Goal: Navigation & Orientation: Find specific page/section

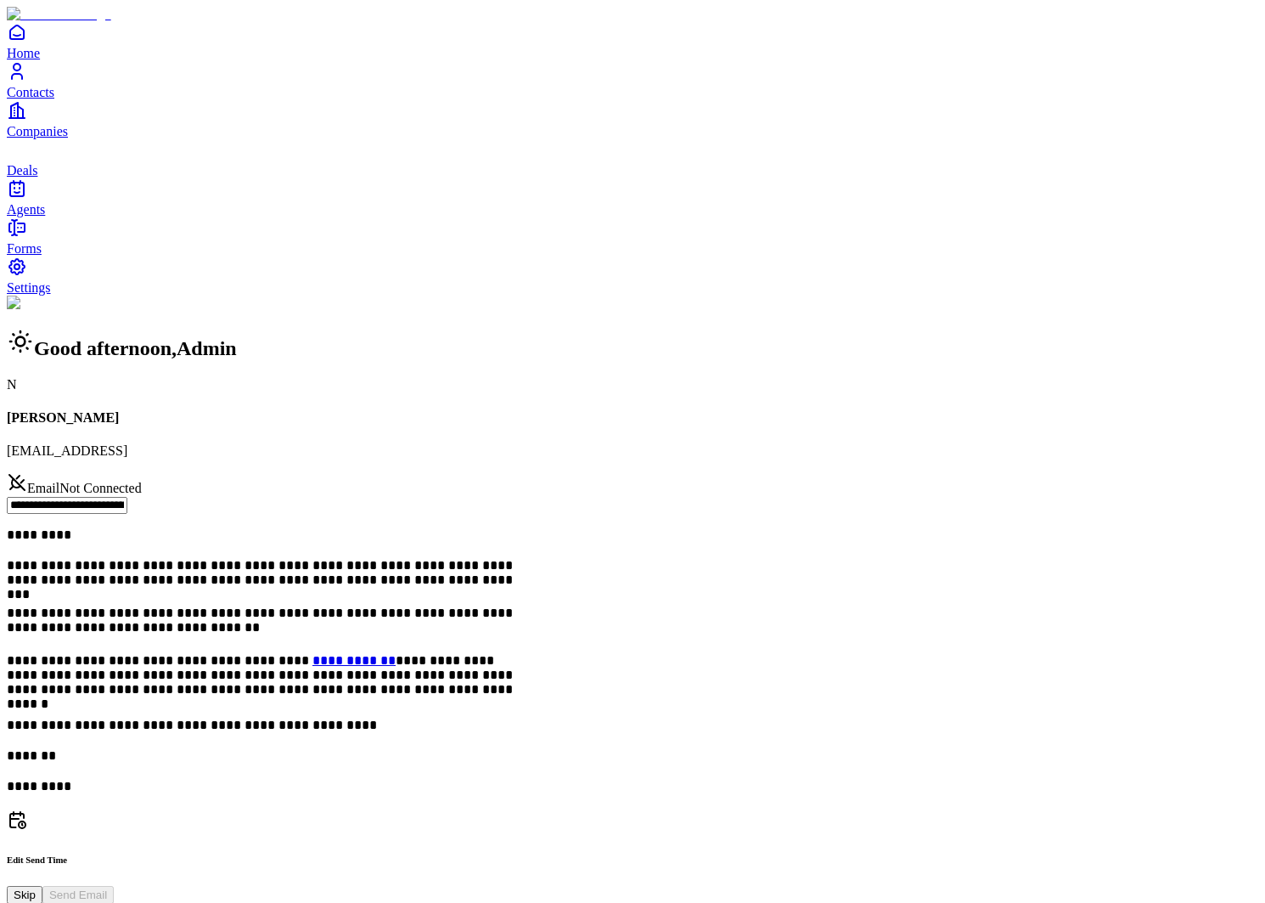
click at [54, 99] on span "Contacts" at bounding box center [31, 92] width 48 height 14
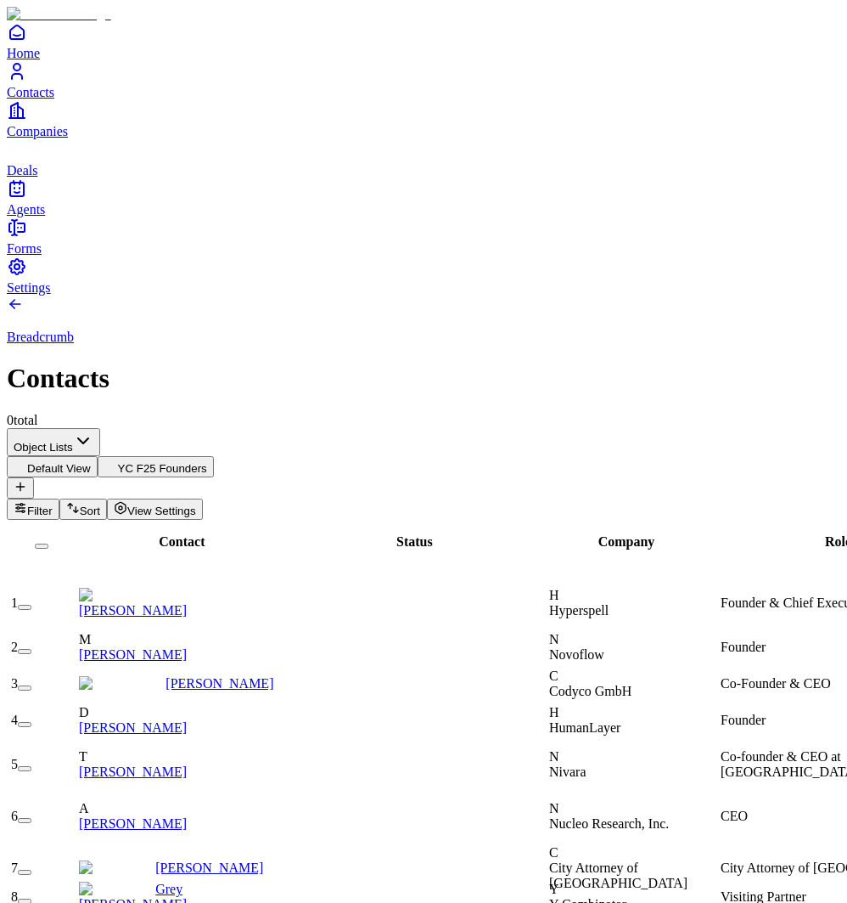
click at [187, 603] on link "Conor Brennan-Burke" at bounding box center [133, 610] width 108 height 14
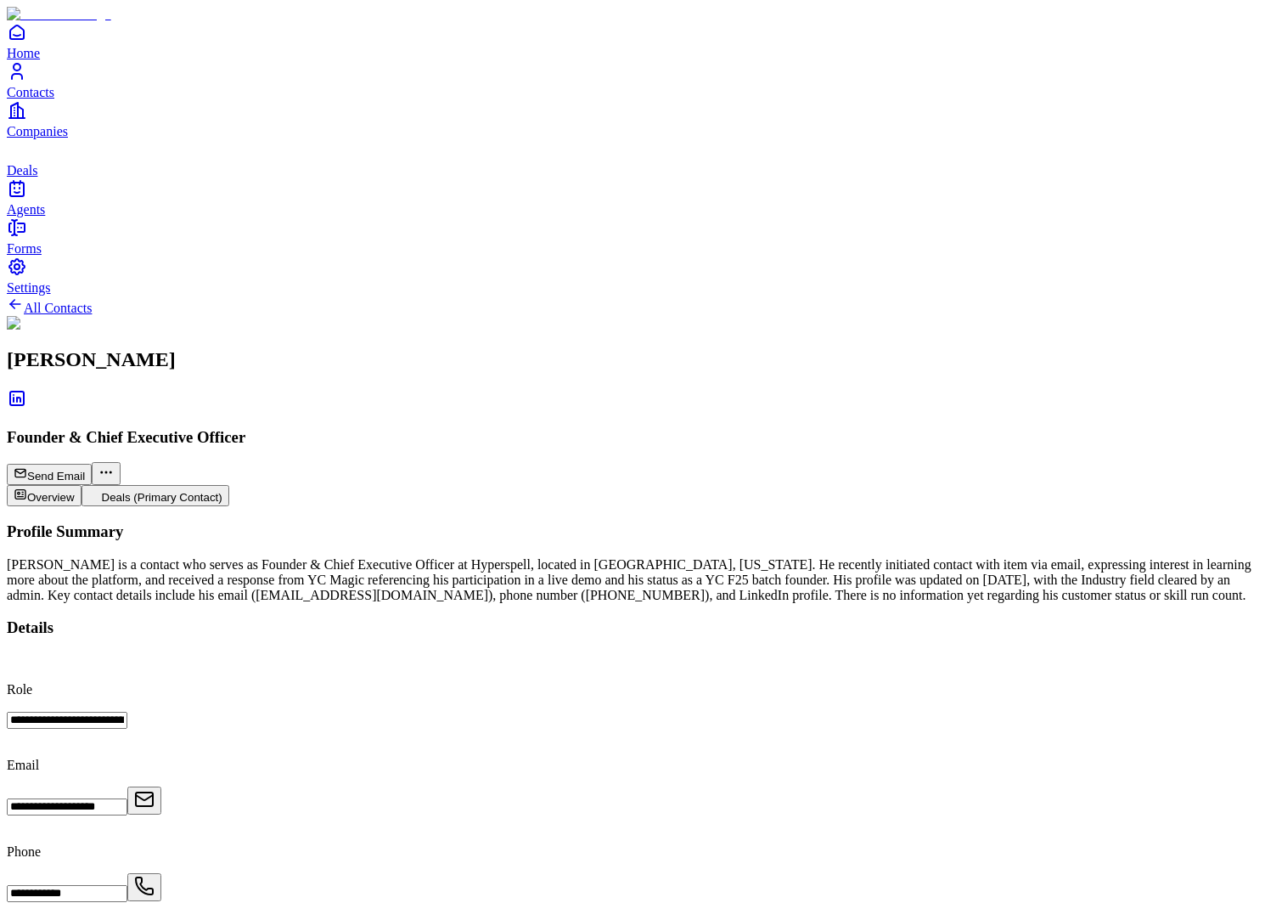
click at [42, 138] on link "Companies" at bounding box center [633, 119] width 1252 height 38
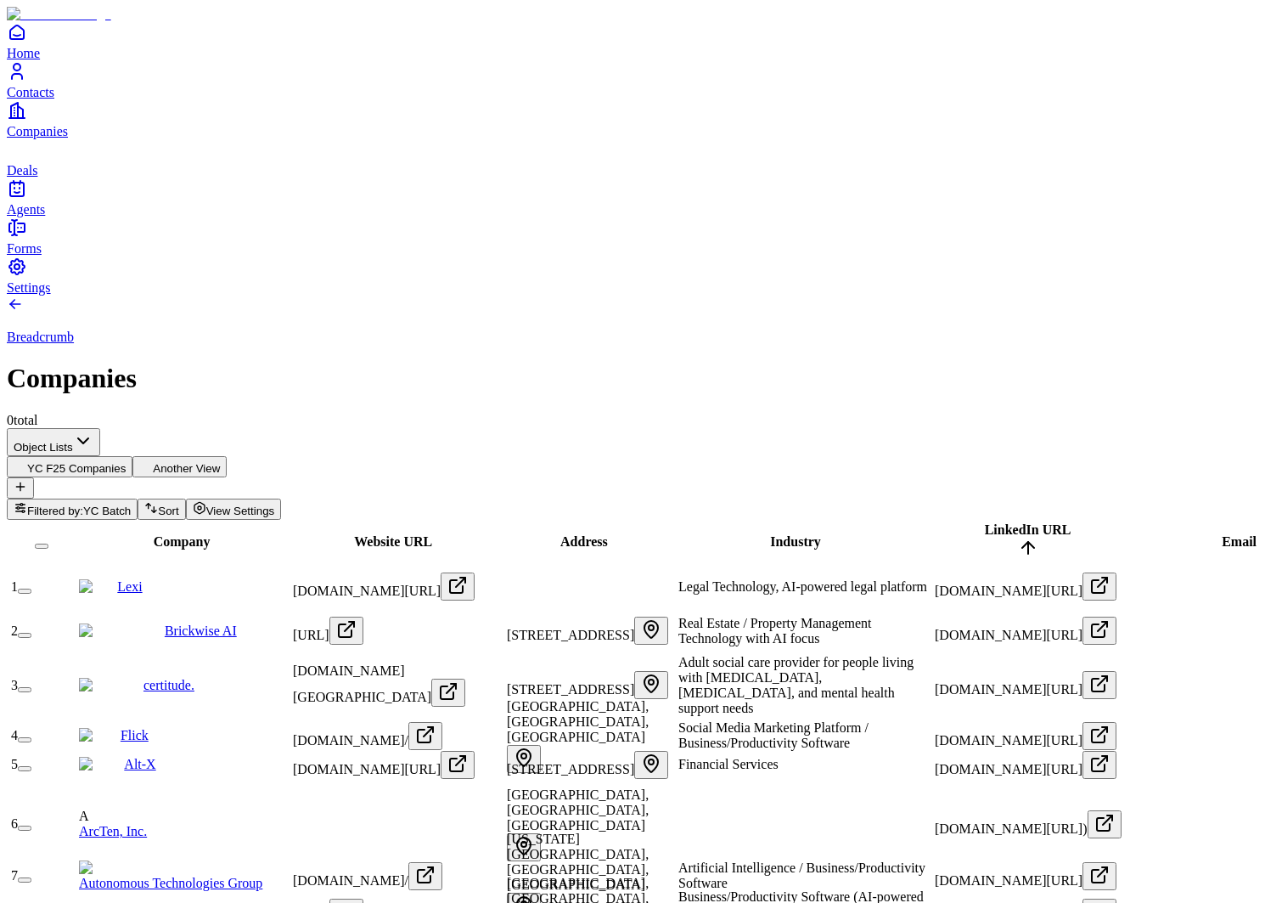
click at [37, 177] on span "Deals" at bounding box center [22, 170] width 31 height 14
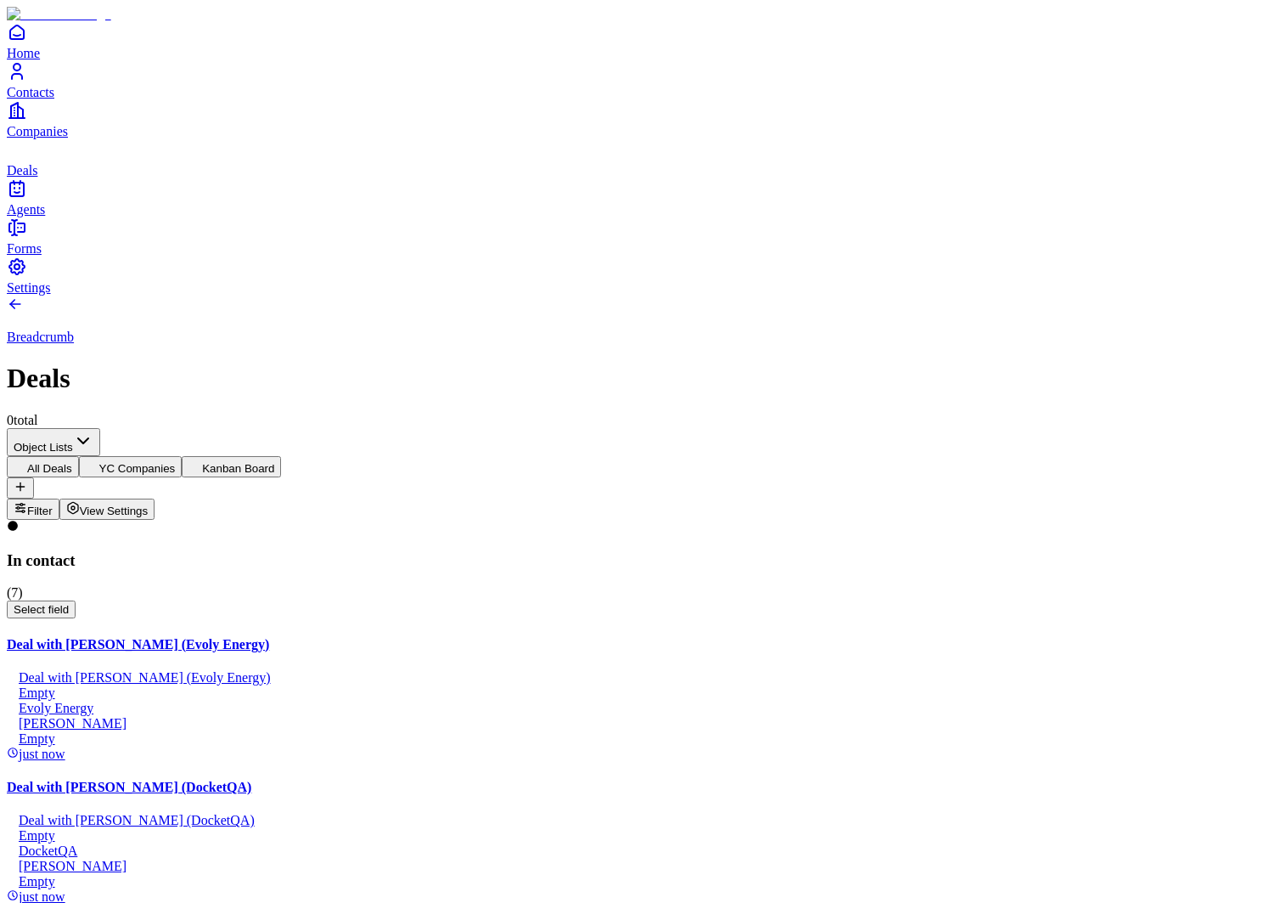
click at [25, 82] on icon "Contacts" at bounding box center [17, 71] width 20 height 20
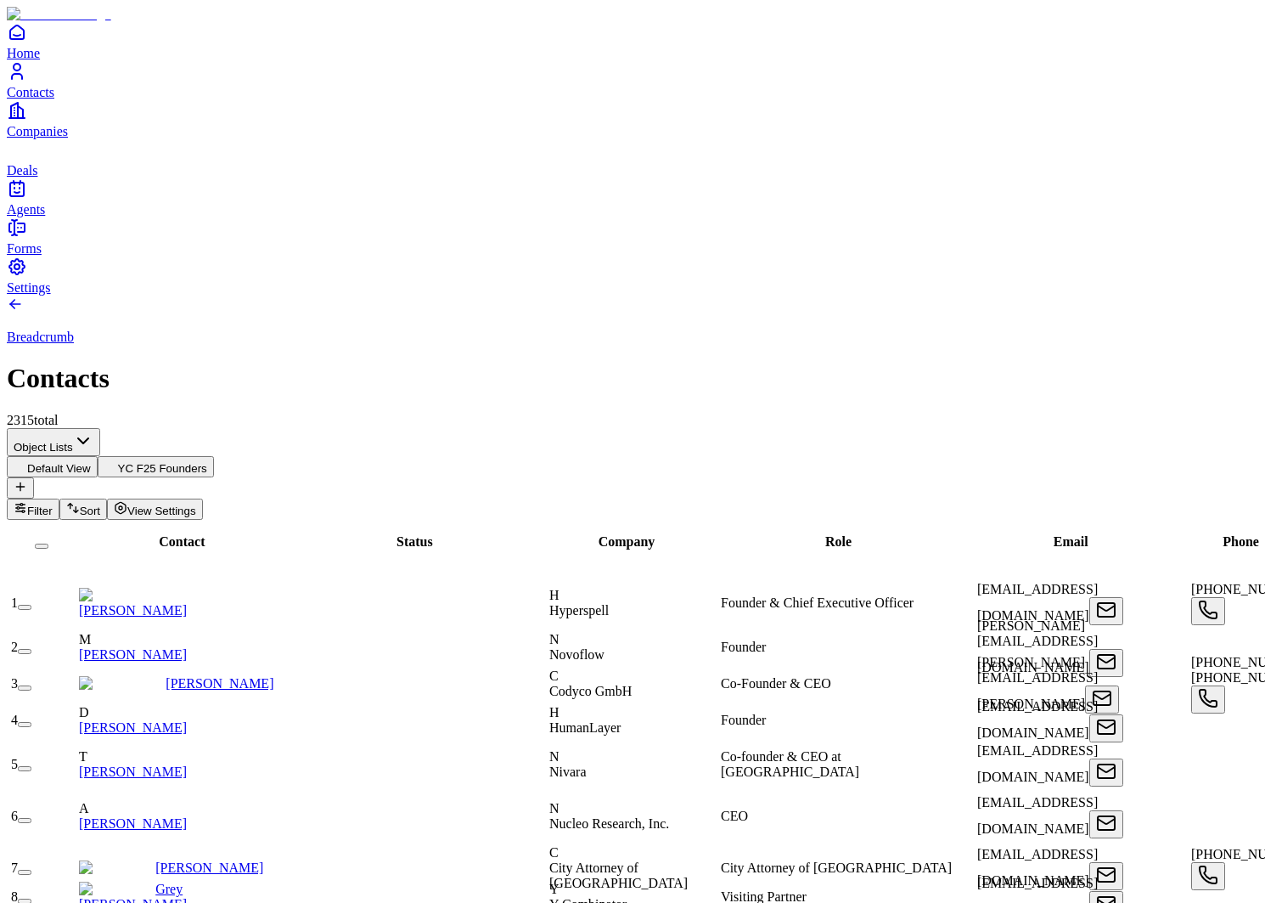
click at [42, 138] on link "Companies" at bounding box center [633, 119] width 1252 height 38
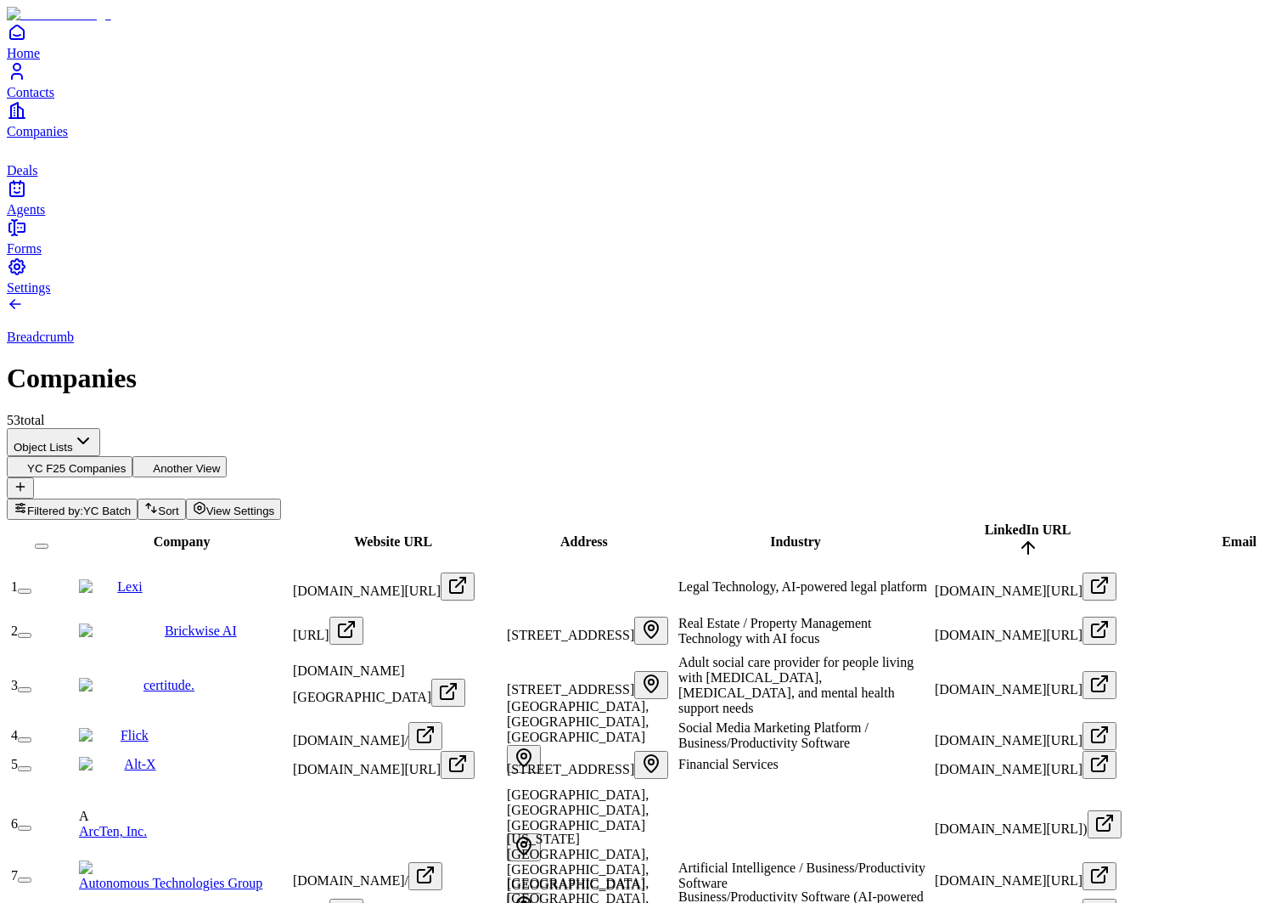
click at [44, 99] on link "Contacts" at bounding box center [633, 80] width 1252 height 38
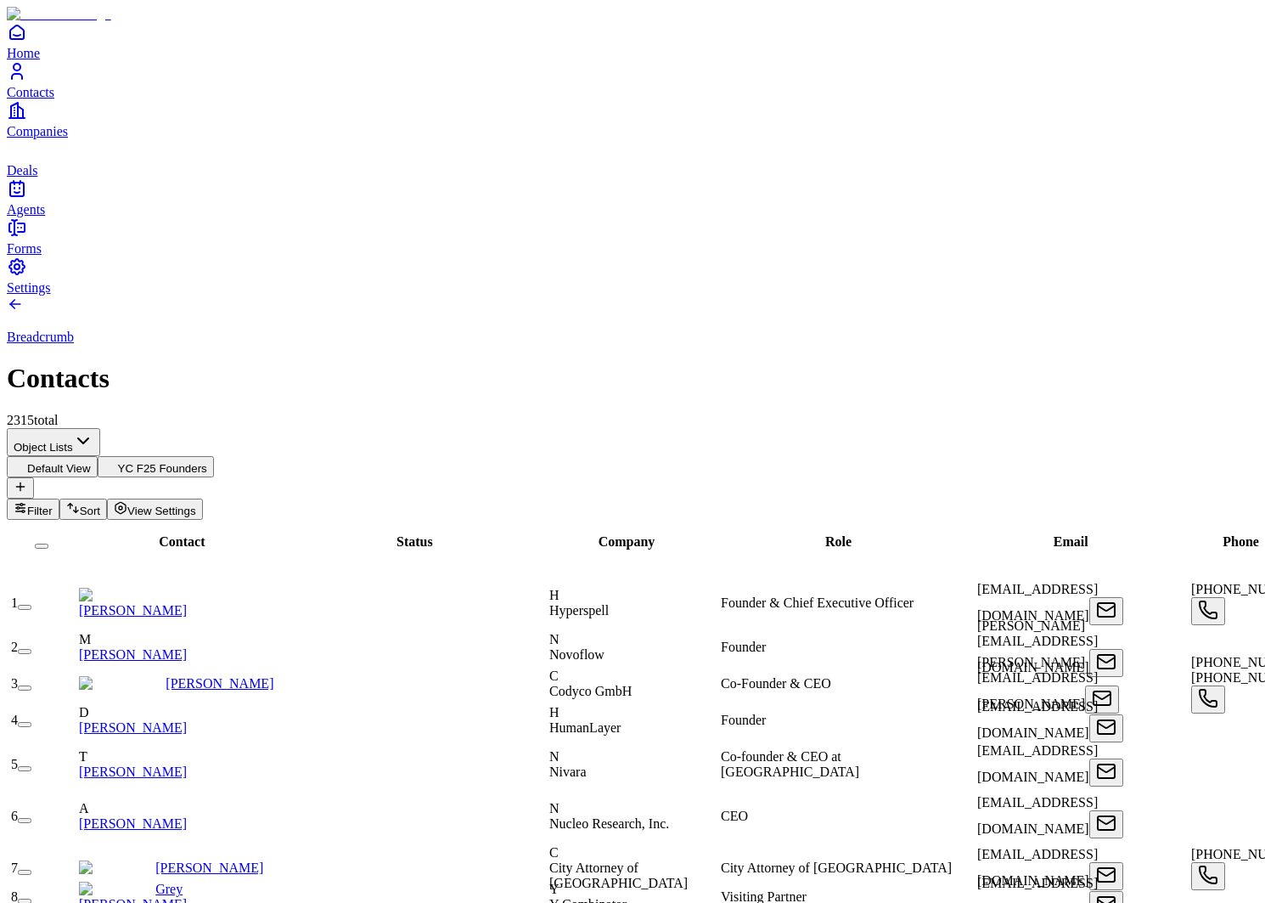
click at [48, 138] on span "Companies" at bounding box center [37, 131] width 61 height 14
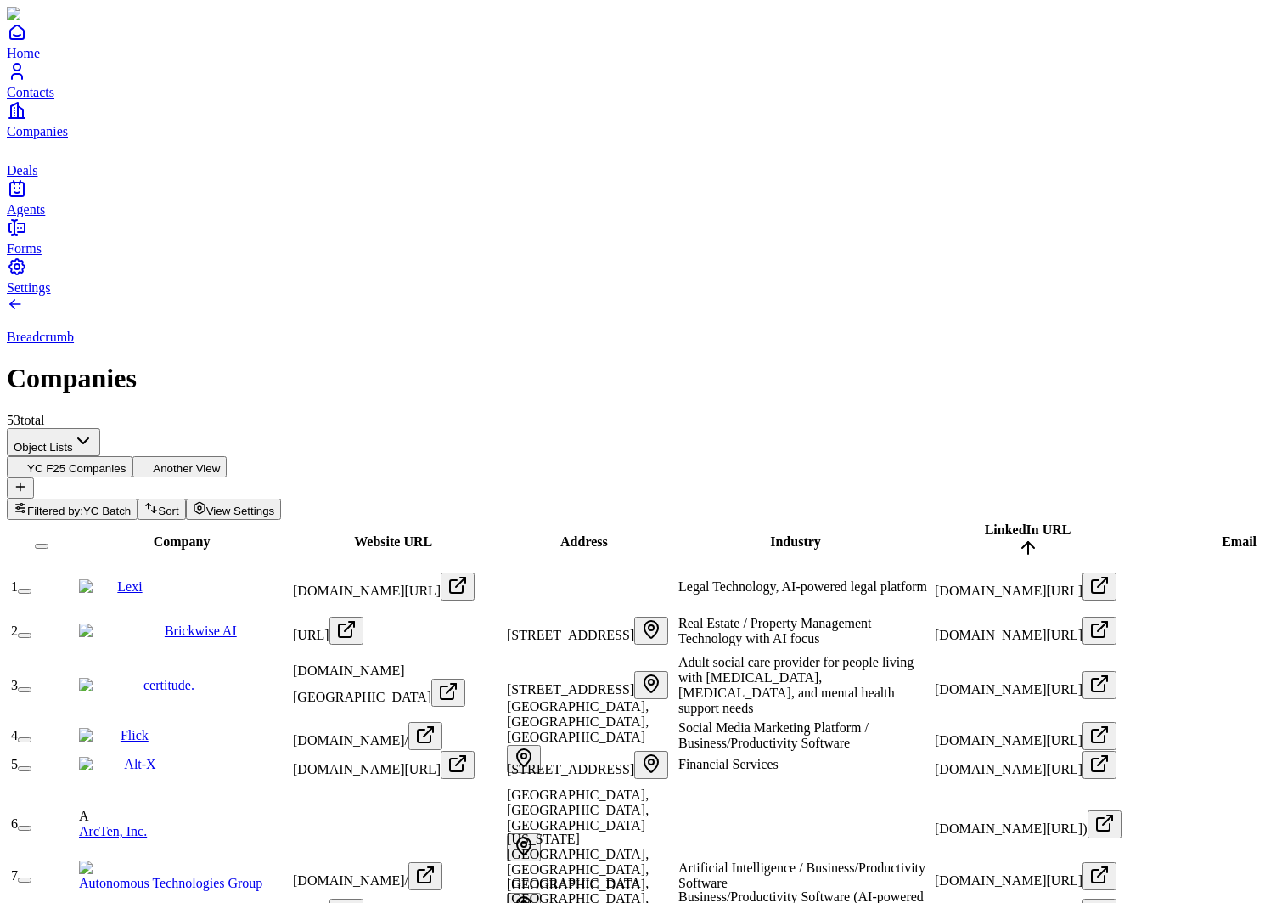
click at [45, 217] on span "Agents" at bounding box center [26, 209] width 38 height 14
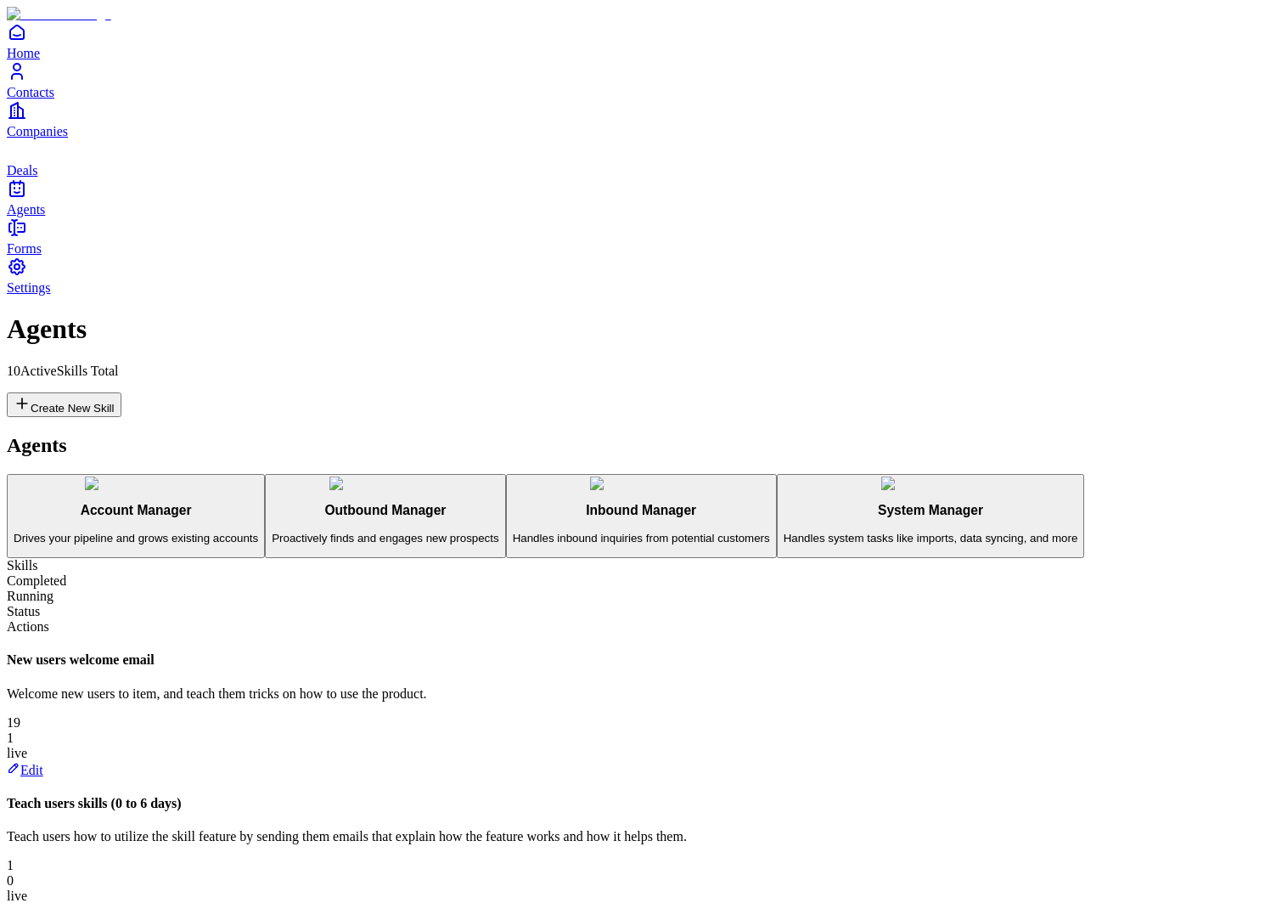
click at [7, 139] on use "deals" at bounding box center [7, 139] width 0 height 0
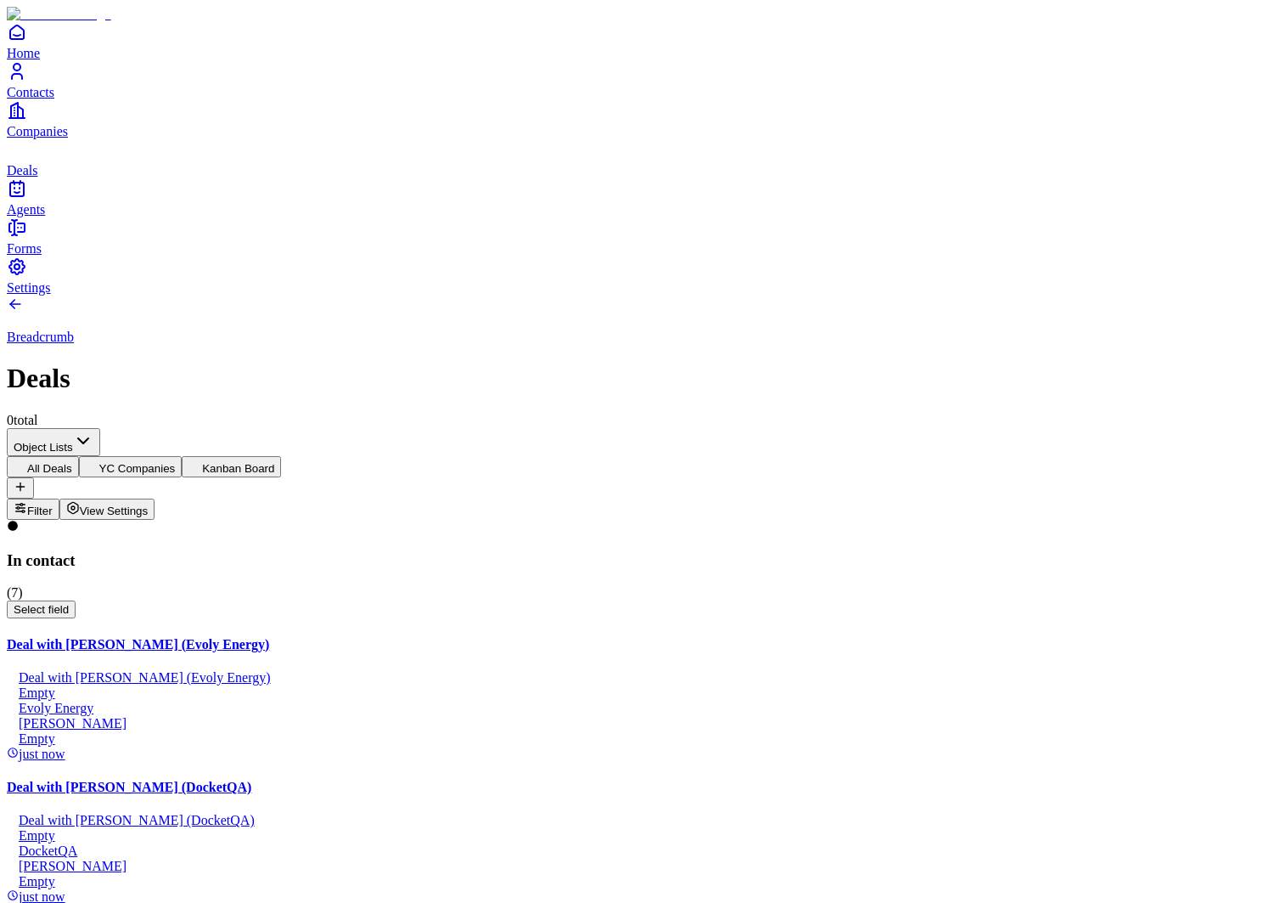
click at [62, 99] on link "Contacts" at bounding box center [633, 80] width 1252 height 38
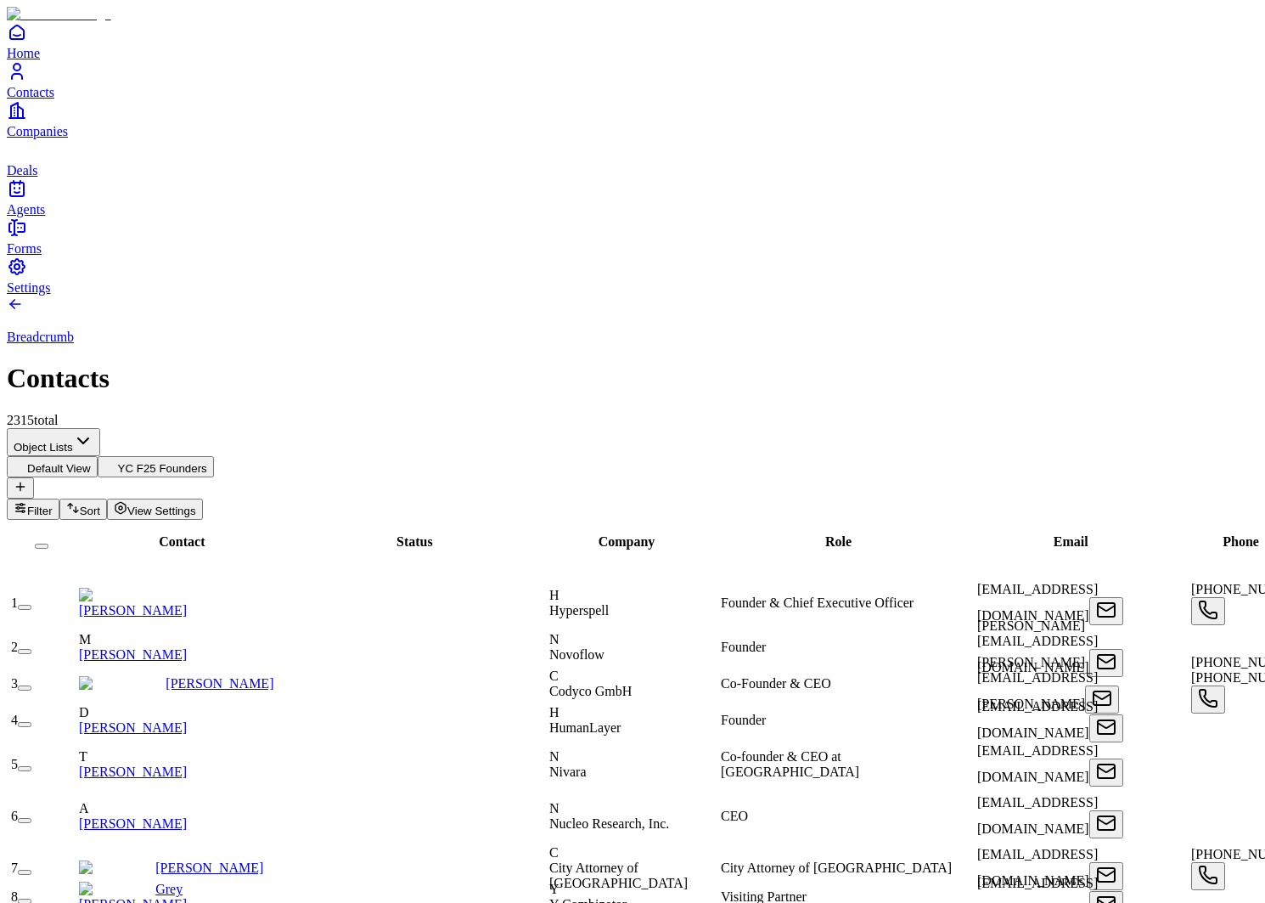
click at [187, 647] on link "Mathieu Rihet" at bounding box center [133, 654] width 108 height 14
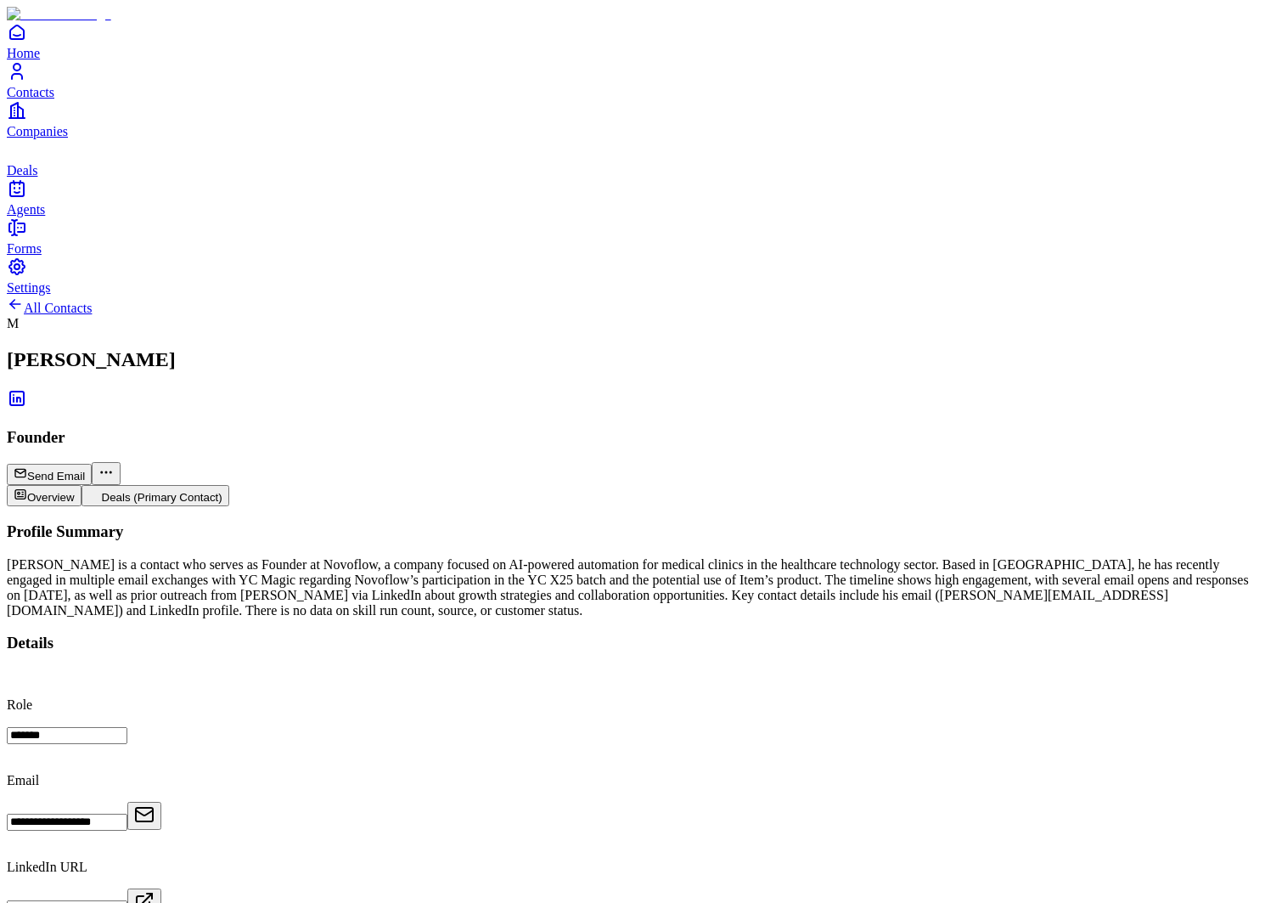
click at [42, 138] on link "Companies" at bounding box center [633, 119] width 1252 height 38
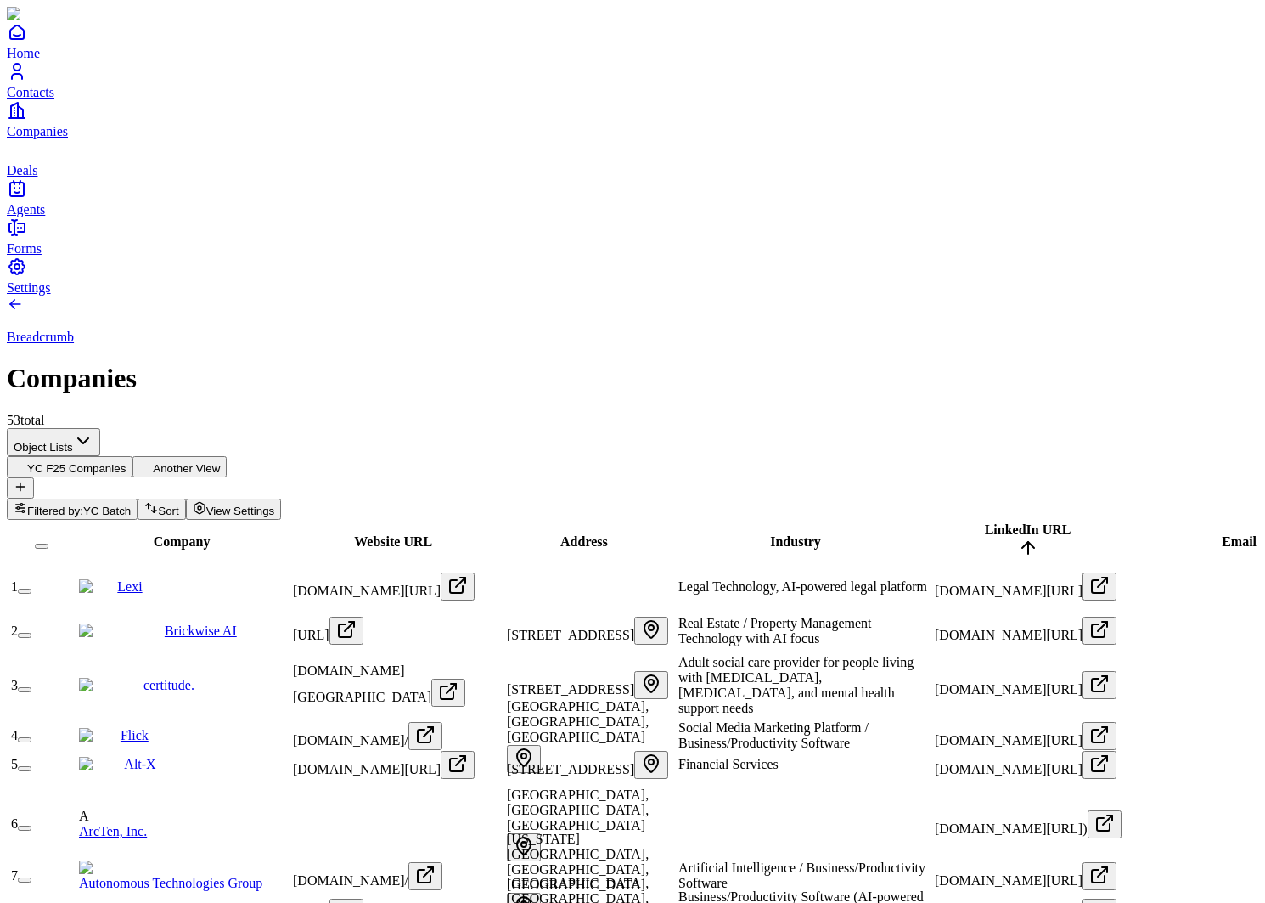
click at [27, 82] on icon "Contacts" at bounding box center [17, 71] width 20 height 20
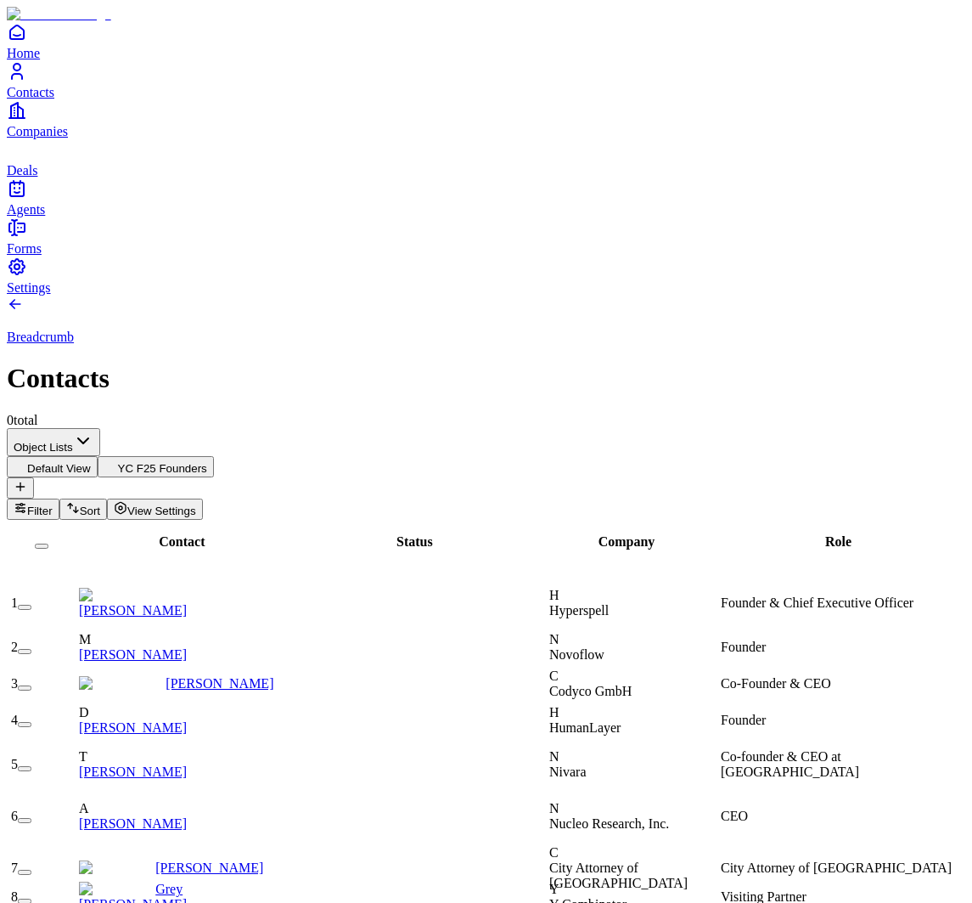
click at [39, 138] on link "Companies" at bounding box center [486, 119] width 959 height 38
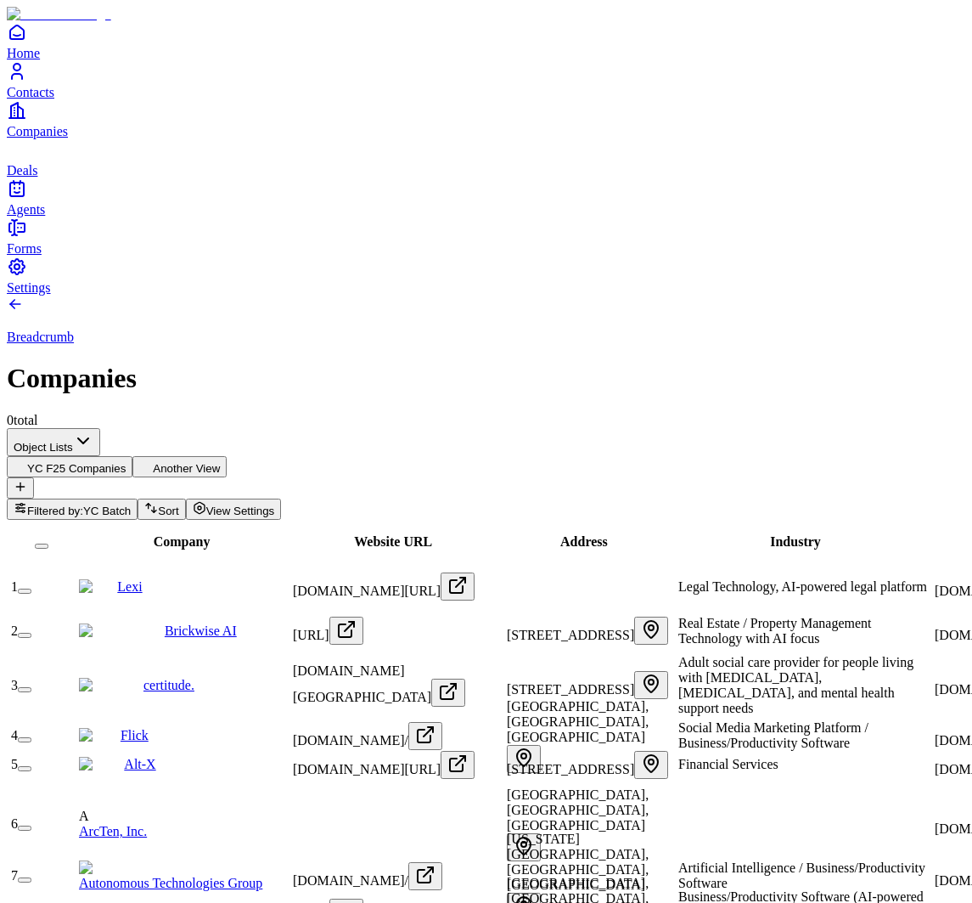
click at [41, 99] on link "Contacts" at bounding box center [486, 80] width 959 height 38
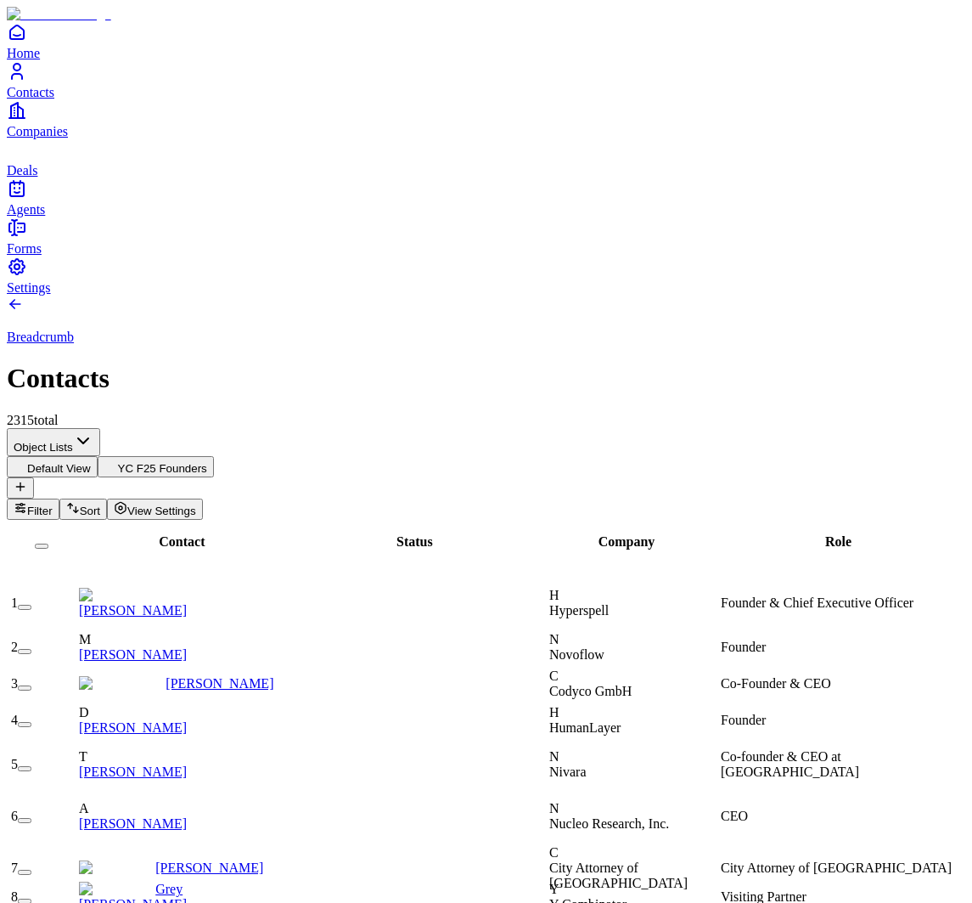
click at [196, 504] on span "View Settings" at bounding box center [161, 510] width 69 height 13
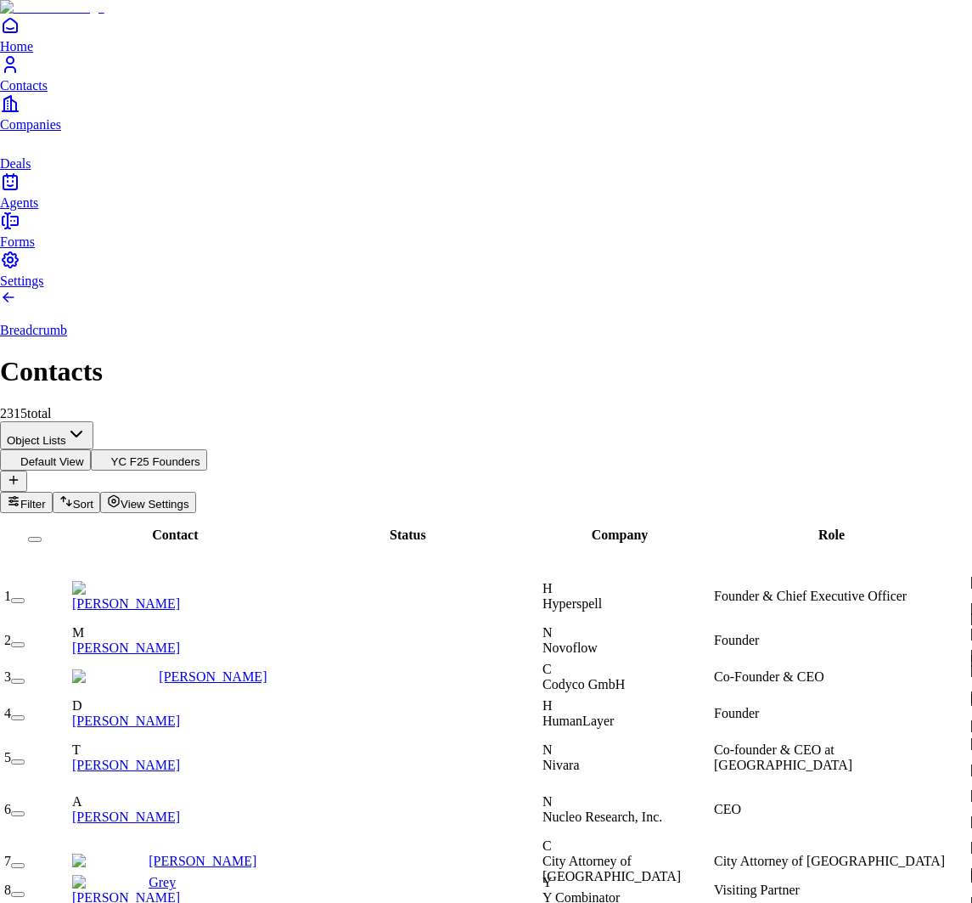
scroll to position [119, 0]
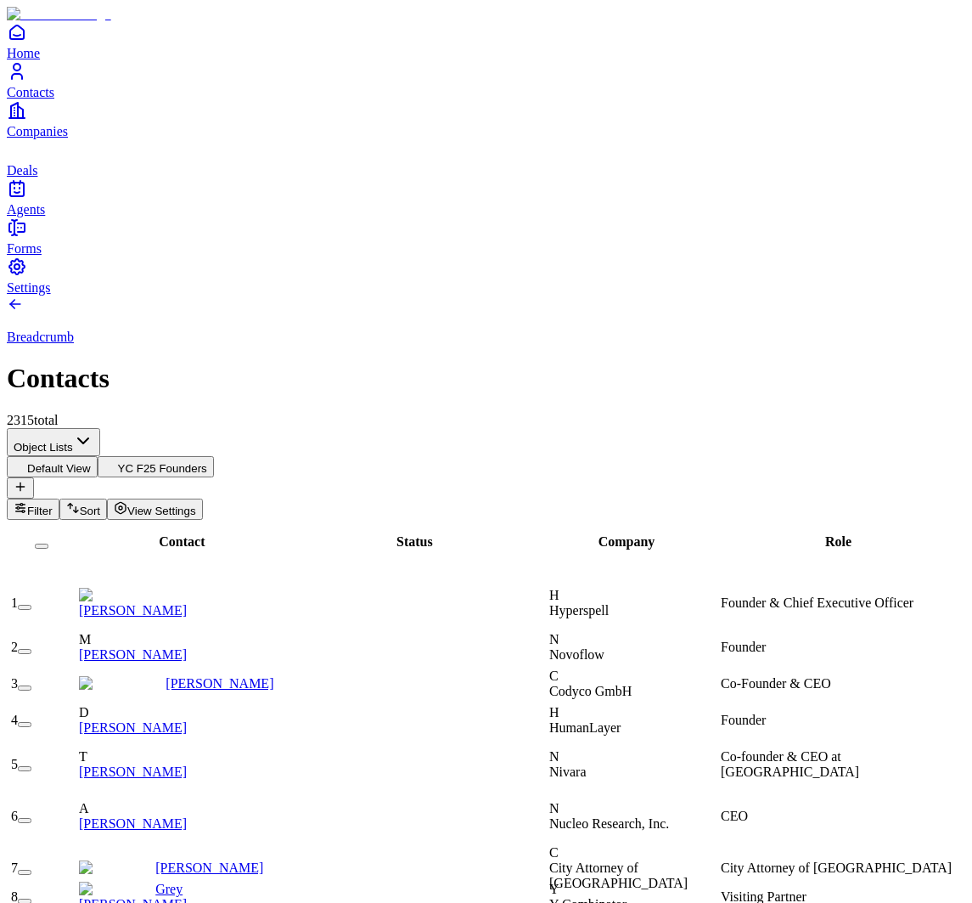
scroll to position [0, 1719]
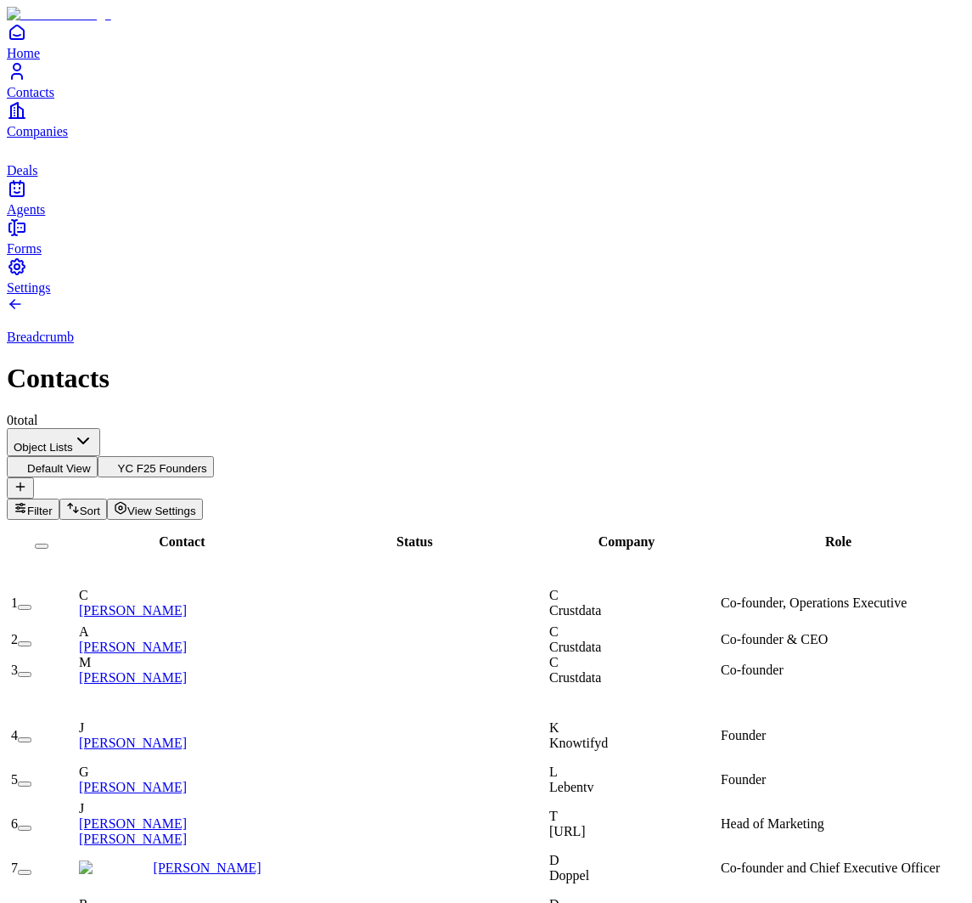
scroll to position [0, 1306]
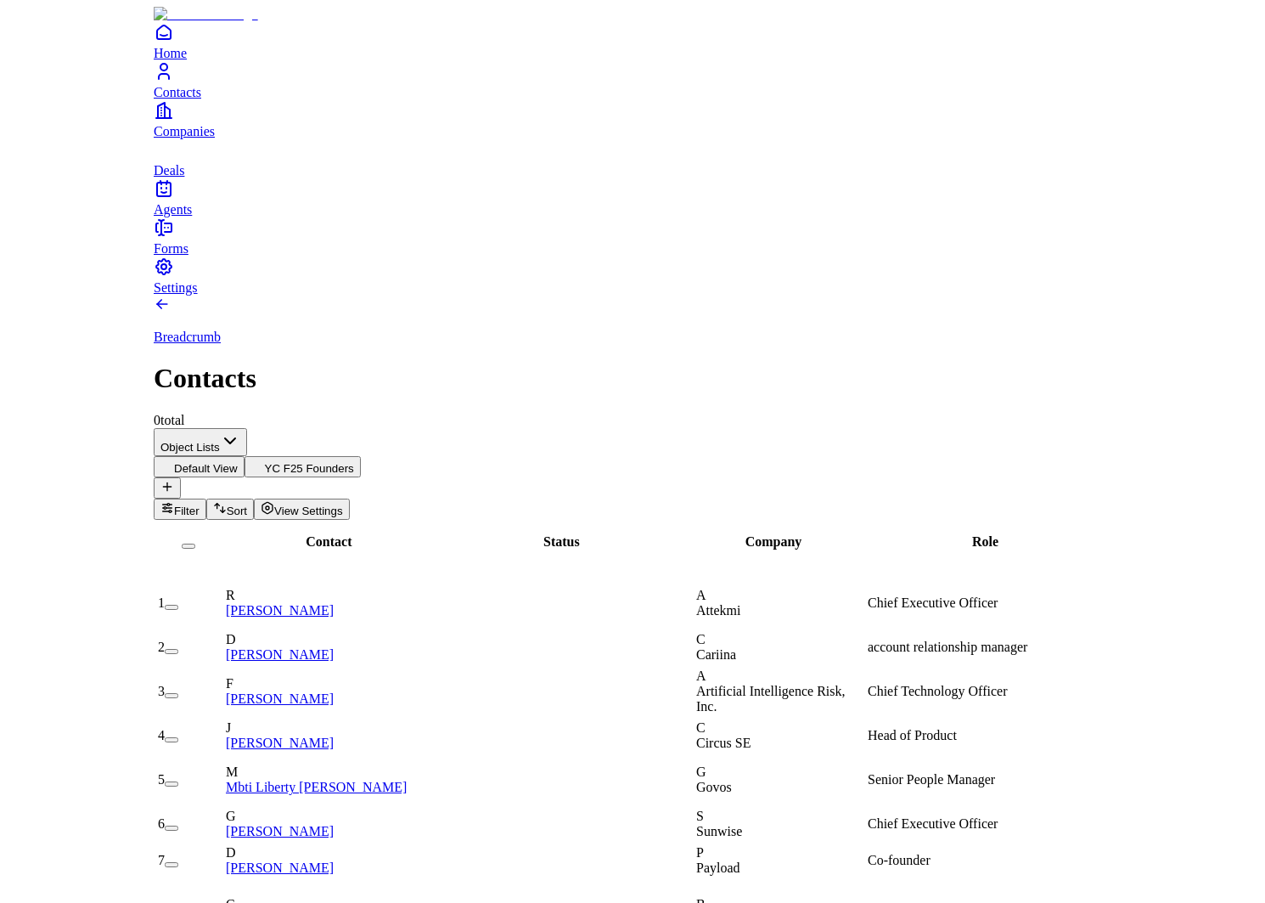
scroll to position [0, 0]
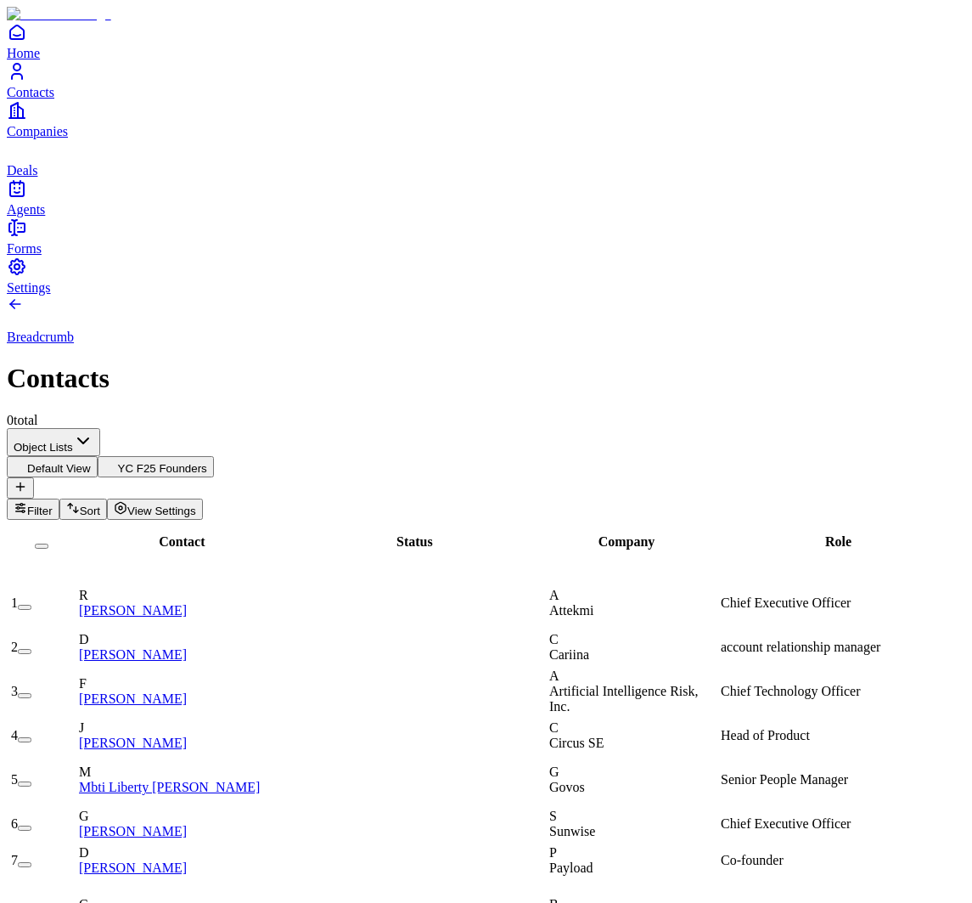
click at [214, 456] on button "YC F25 Founders" at bounding box center [156, 466] width 116 height 21
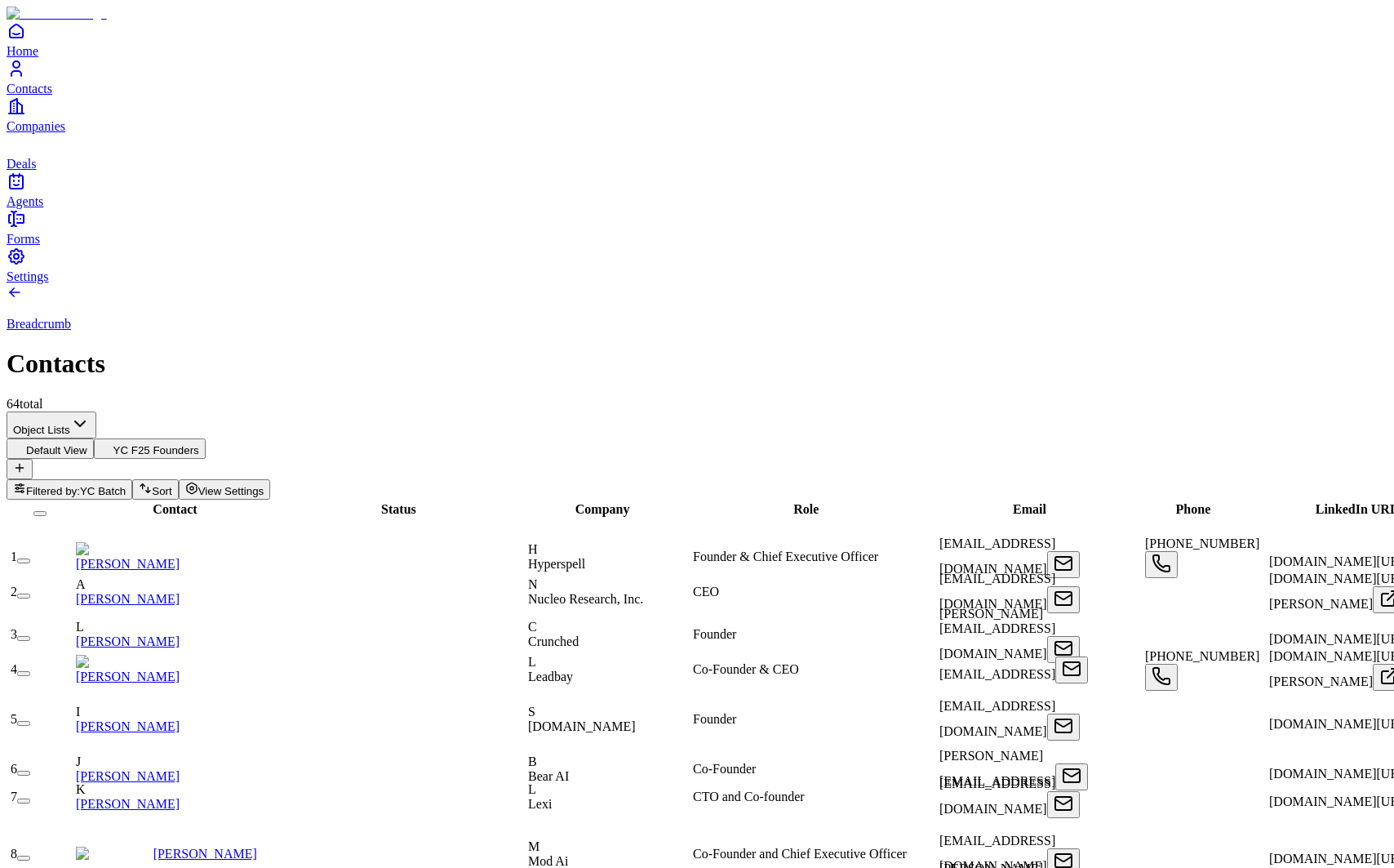
click at [49, 133] on span "Companies" at bounding box center [36, 126] width 59 height 13
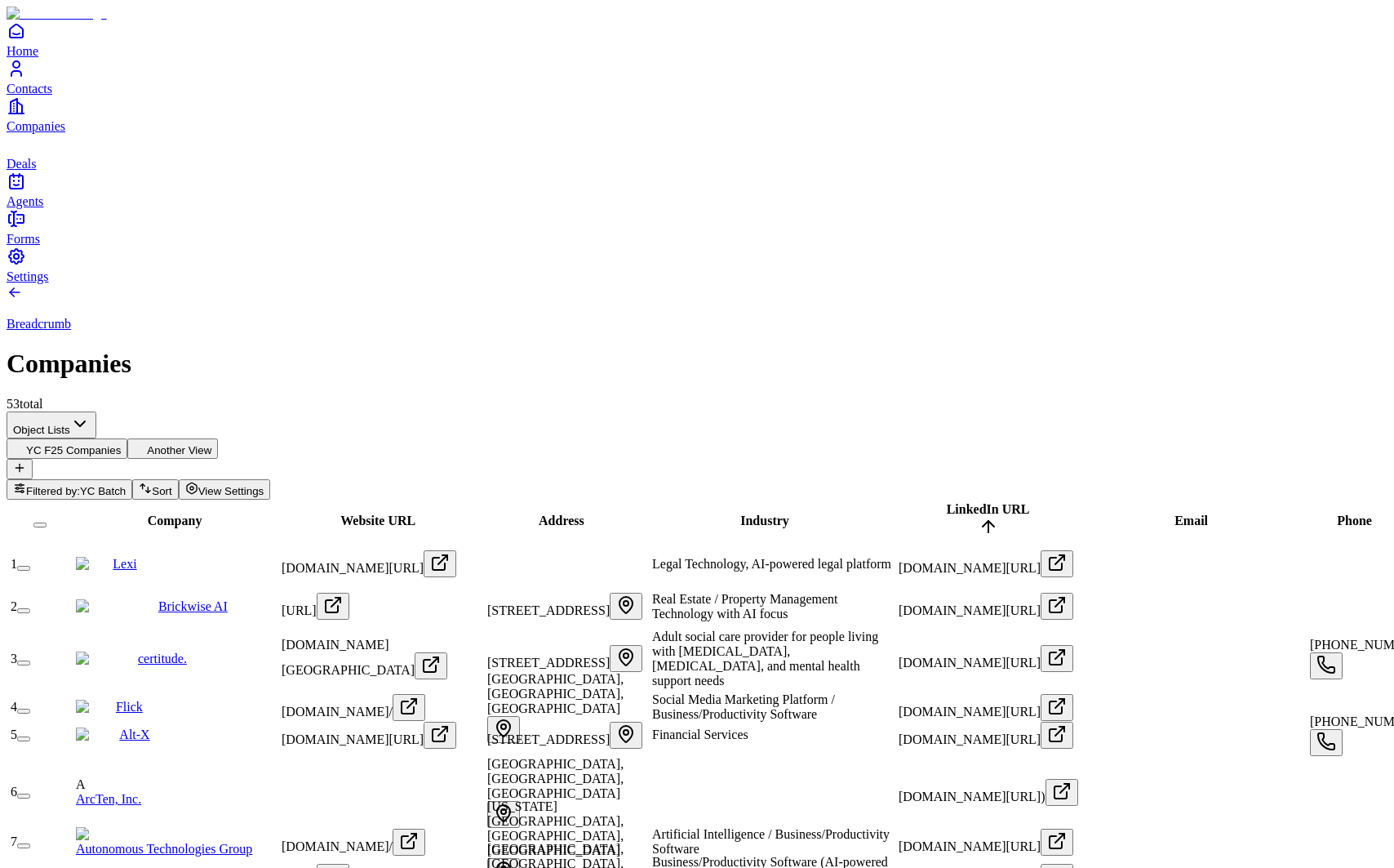
click at [218, 438] on button "Another View" at bounding box center [172, 448] width 90 height 20
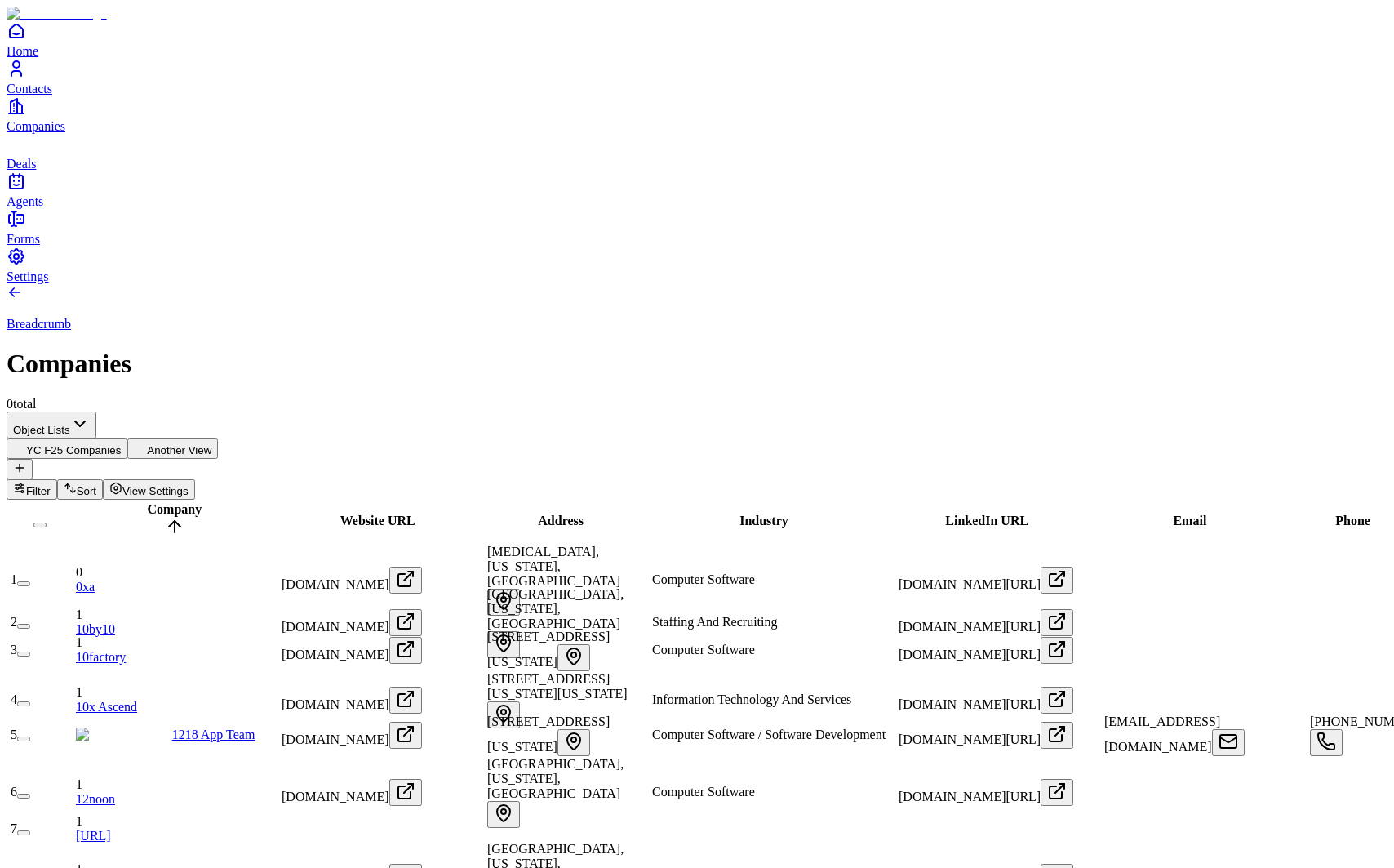
click at [127, 438] on button "YC F25 Companies" at bounding box center [67, 448] width 121 height 20
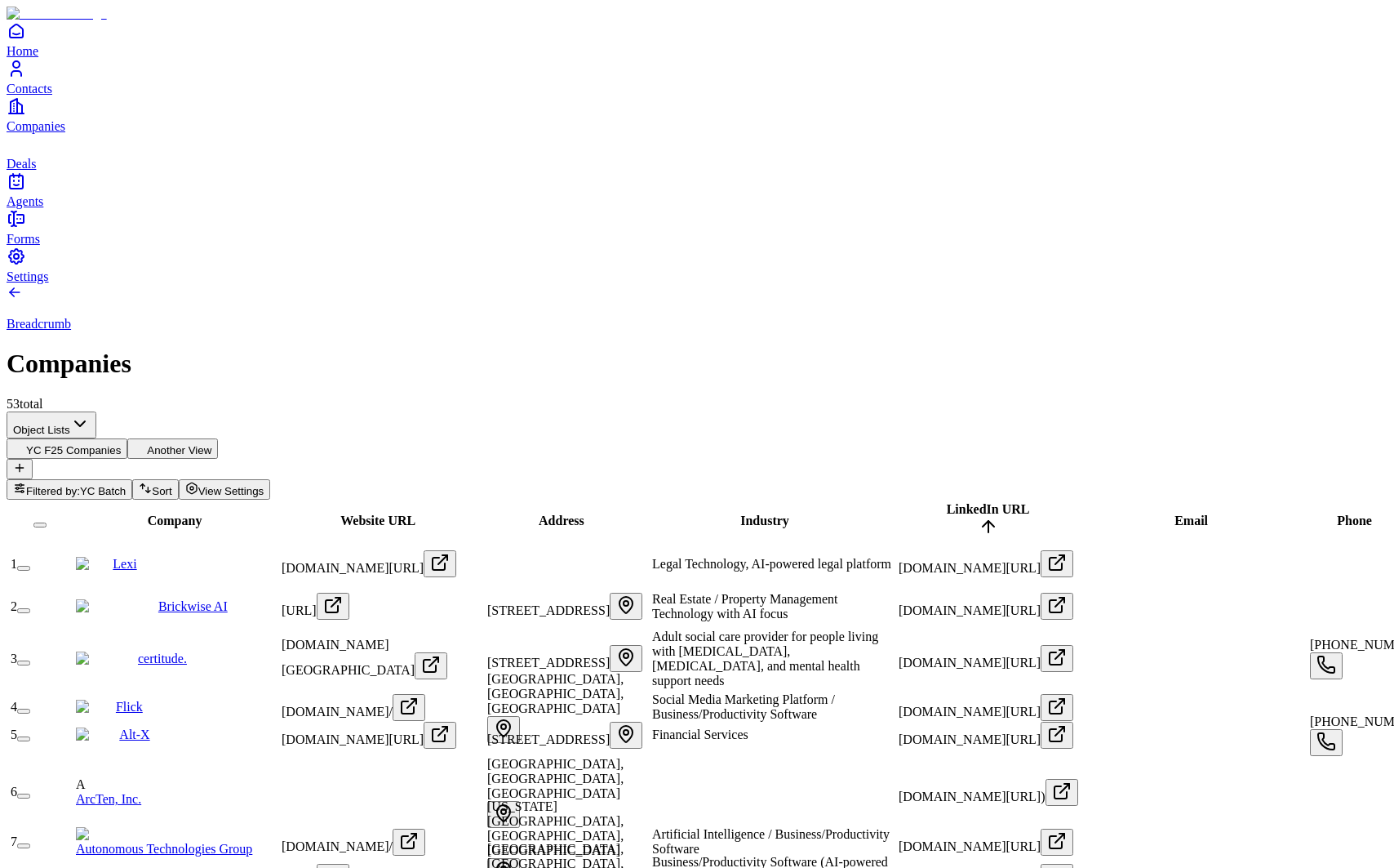
click at [26, 154] on icon "deals" at bounding box center [16, 143] width 19 height 19
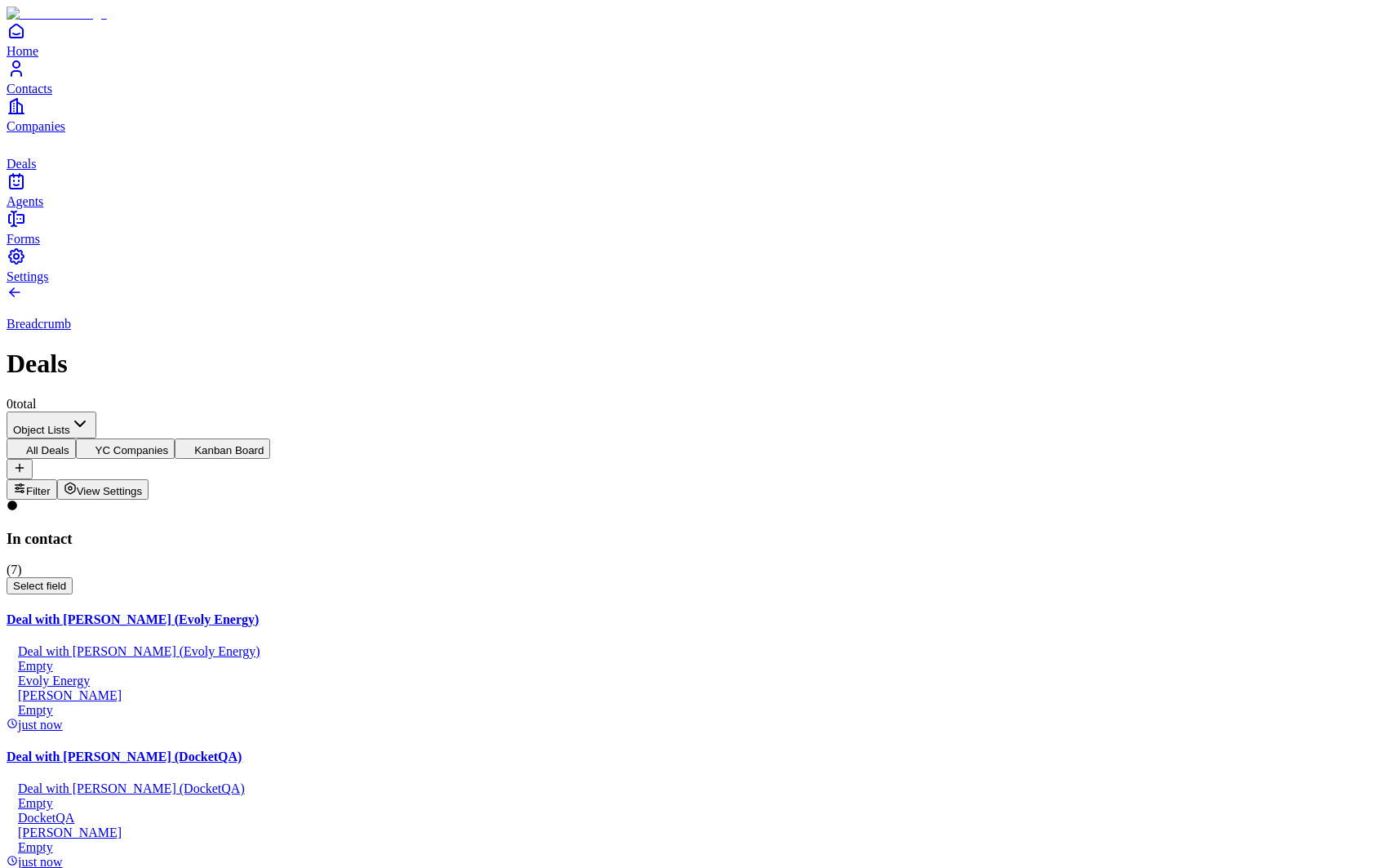
click at [37, 95] on link "Contacts" at bounding box center [697, 77] width 1382 height 37
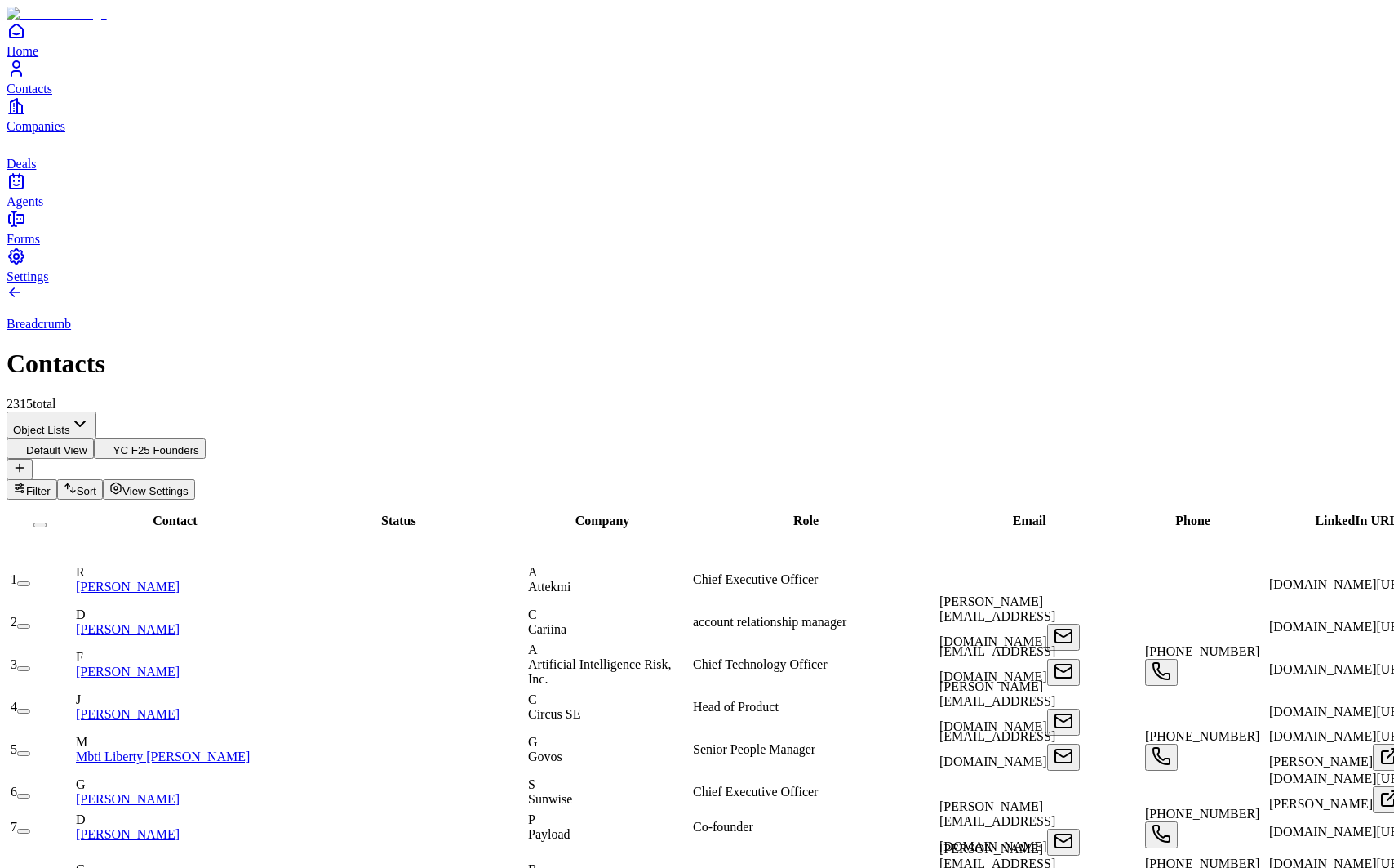
click at [41, 133] on link "Companies" at bounding box center [697, 114] width 1382 height 37
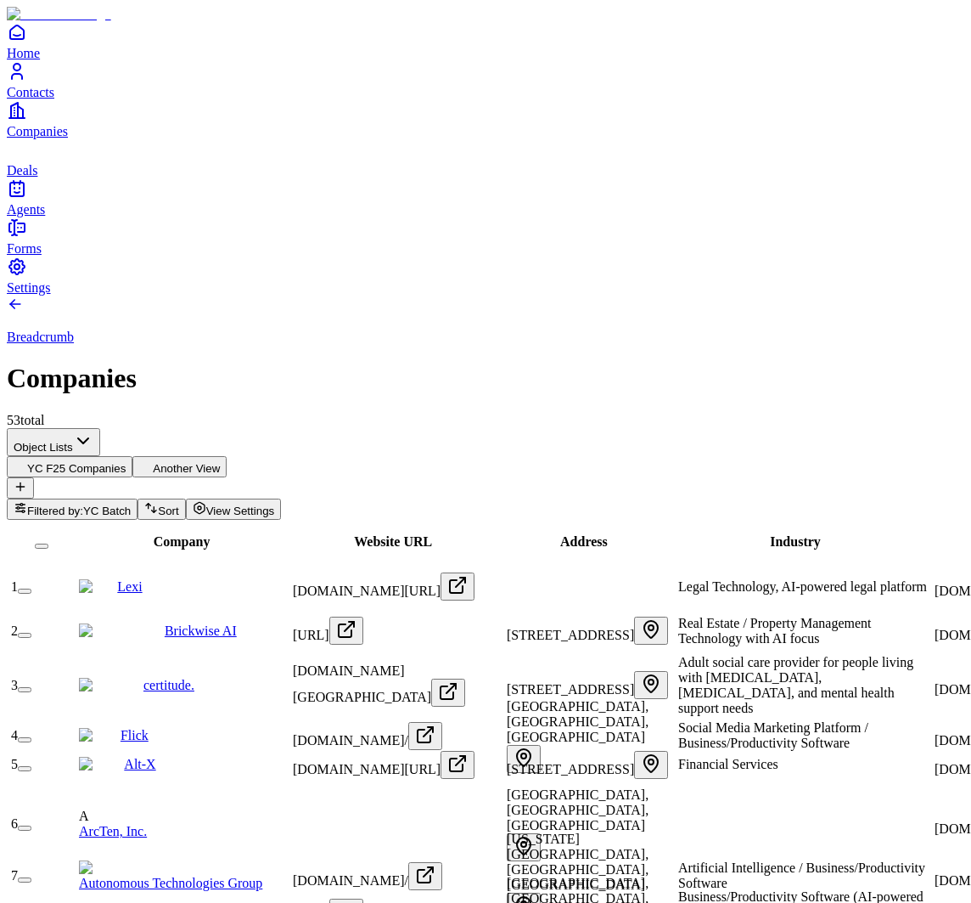
click at [42, 99] on link "Contacts" at bounding box center [486, 80] width 958 height 38
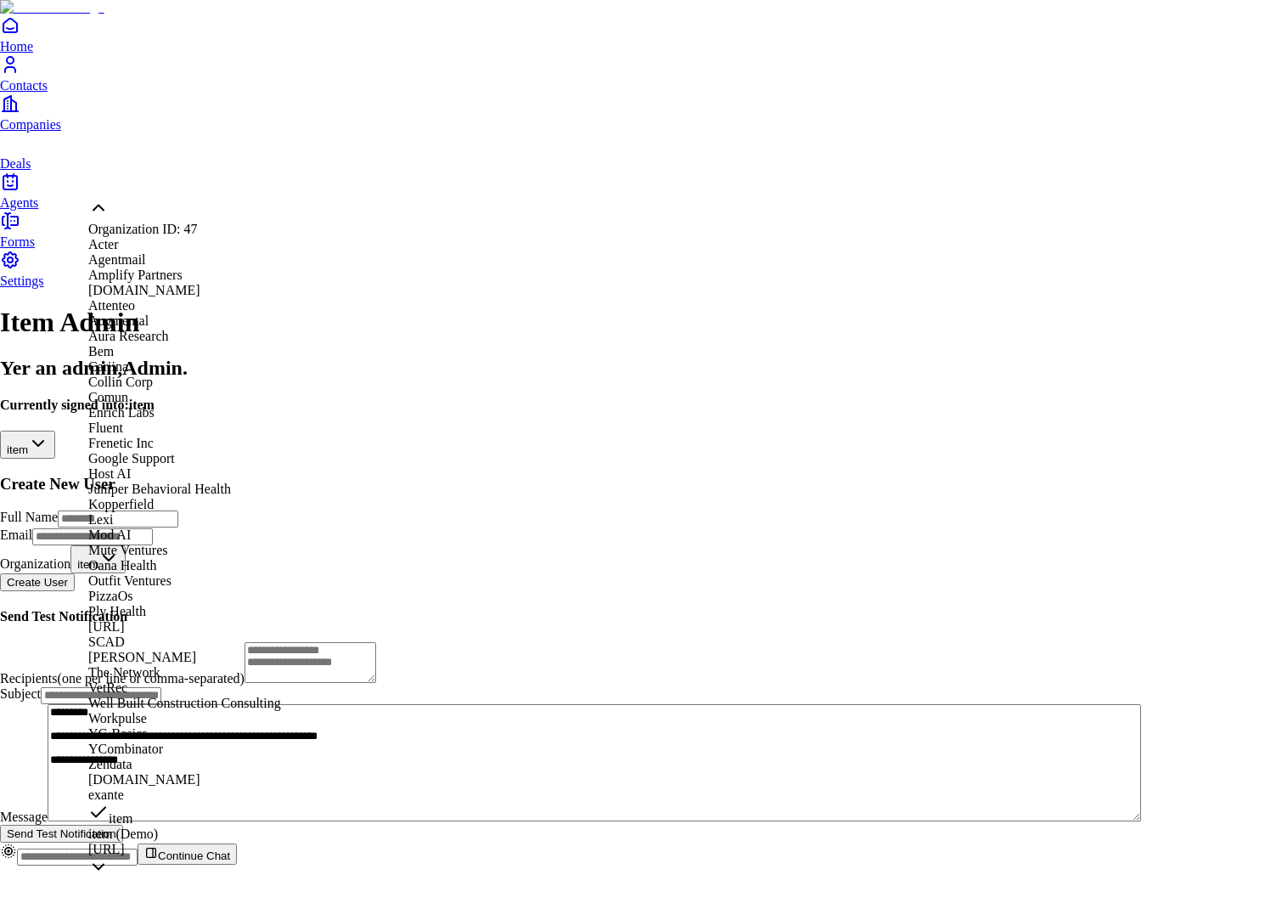
click at [441, 172] on html "**********" at bounding box center [632, 439] width 1265 height 879
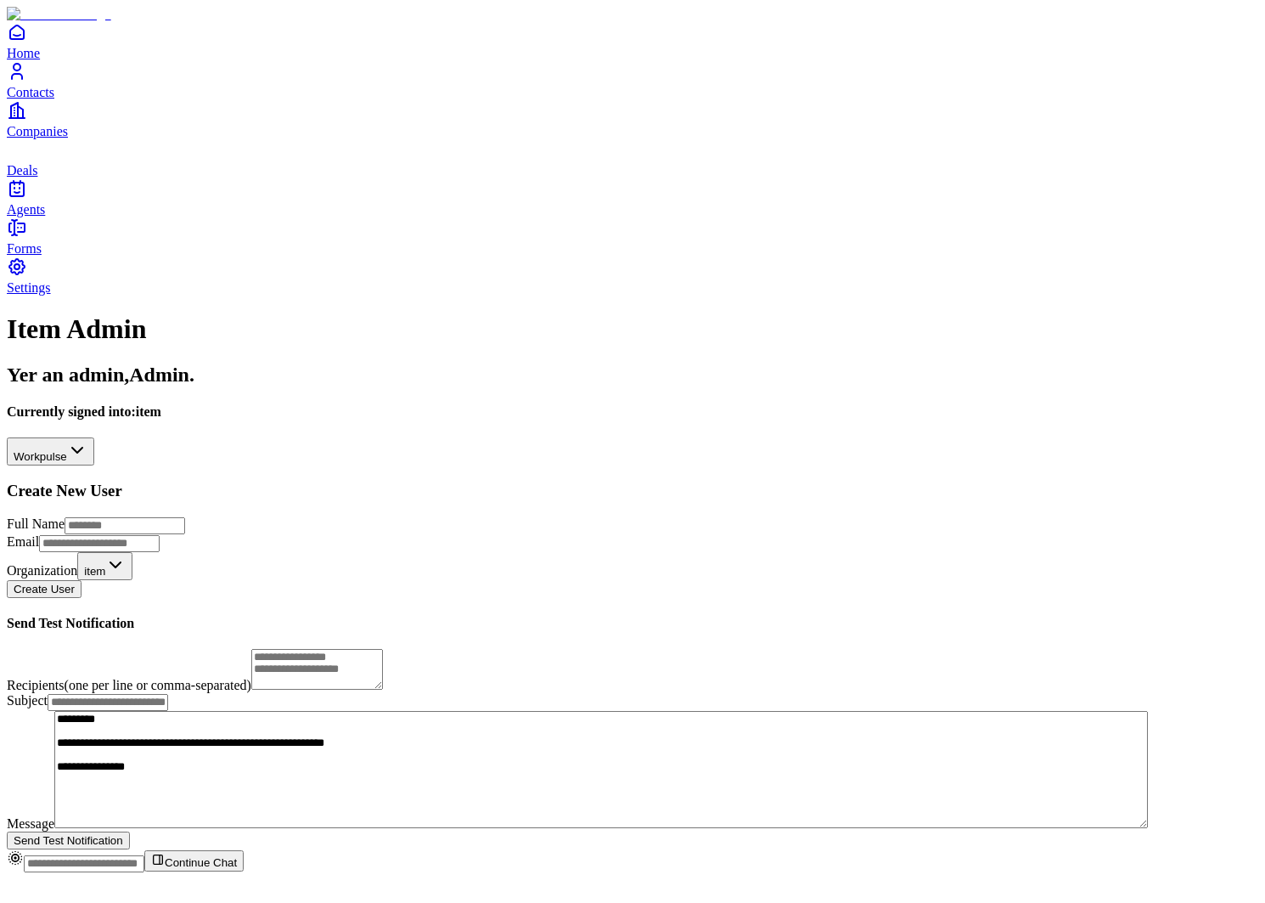
click at [231, 174] on html "**********" at bounding box center [632, 443] width 1265 height 886
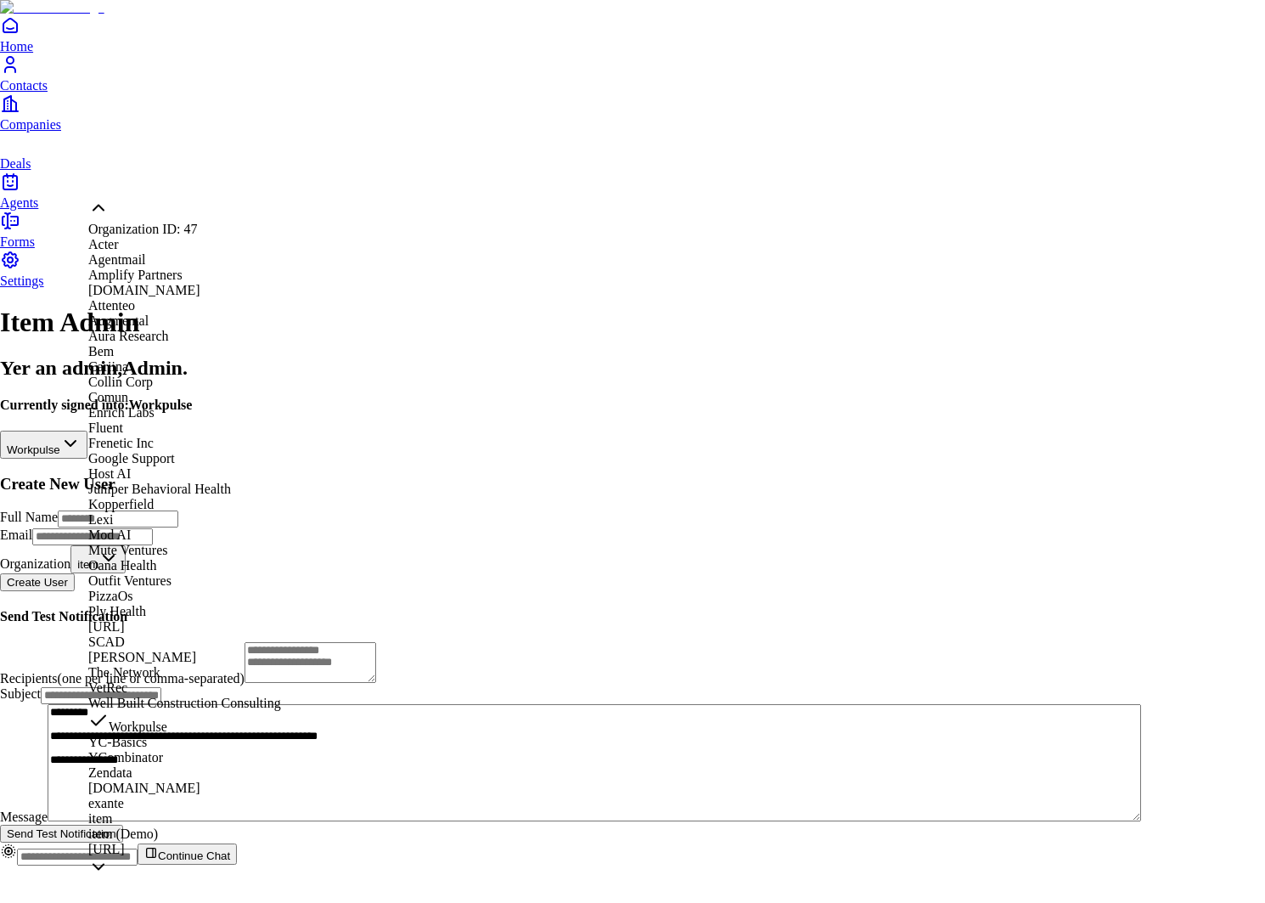
scroll to position [616, 0]
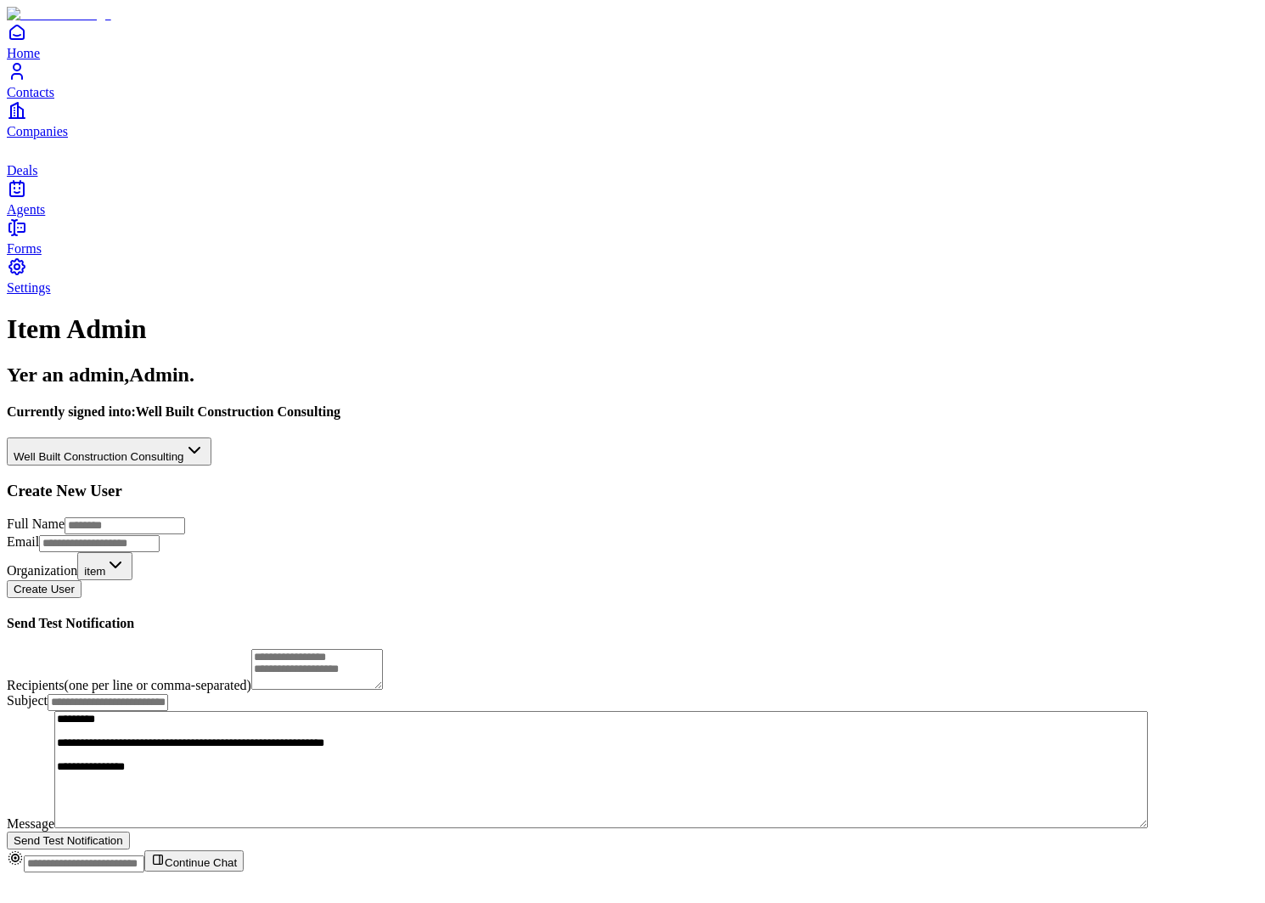
click at [27, 82] on icon "Contacts" at bounding box center [17, 71] width 20 height 20
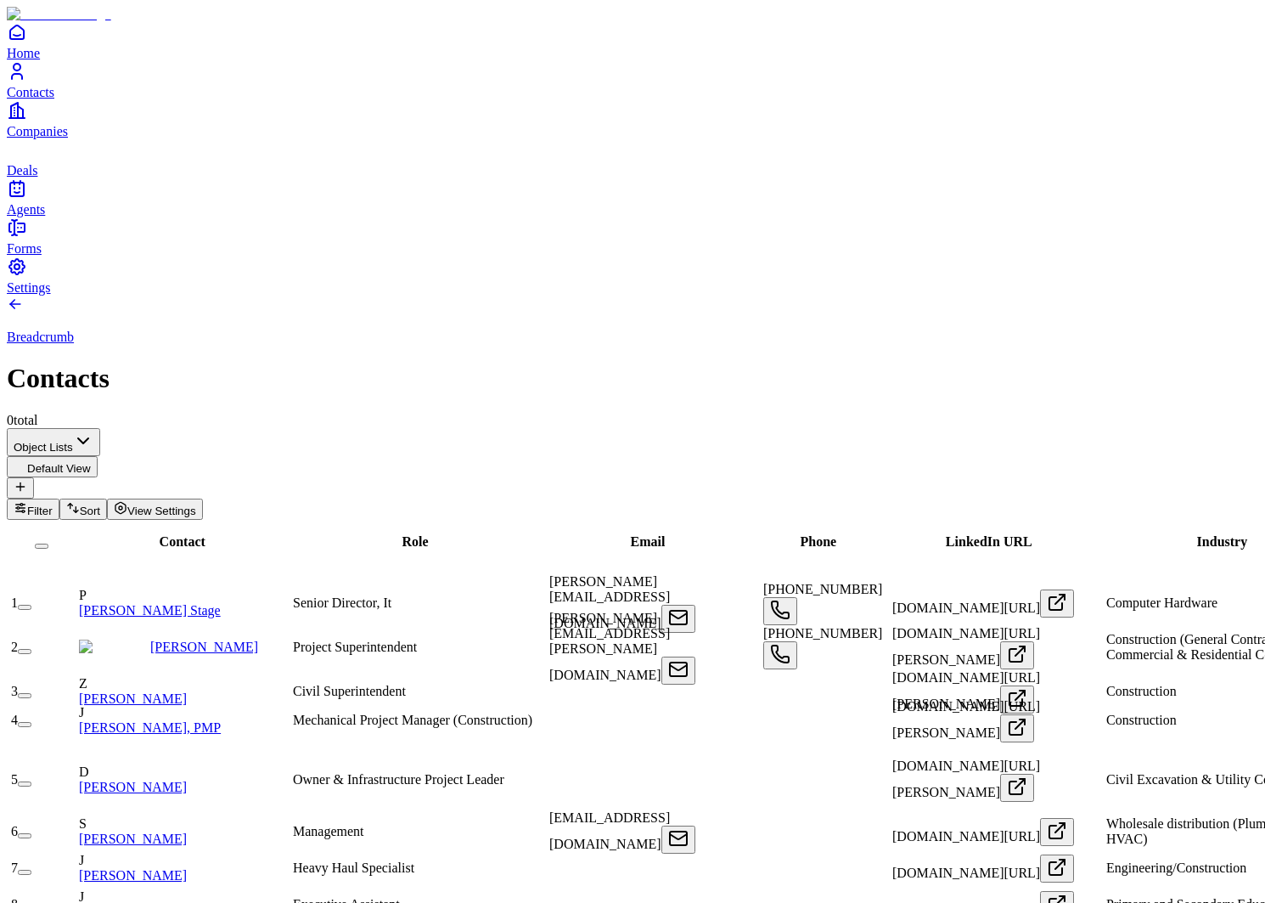
click at [53, 138] on span "Companies" at bounding box center [37, 131] width 61 height 14
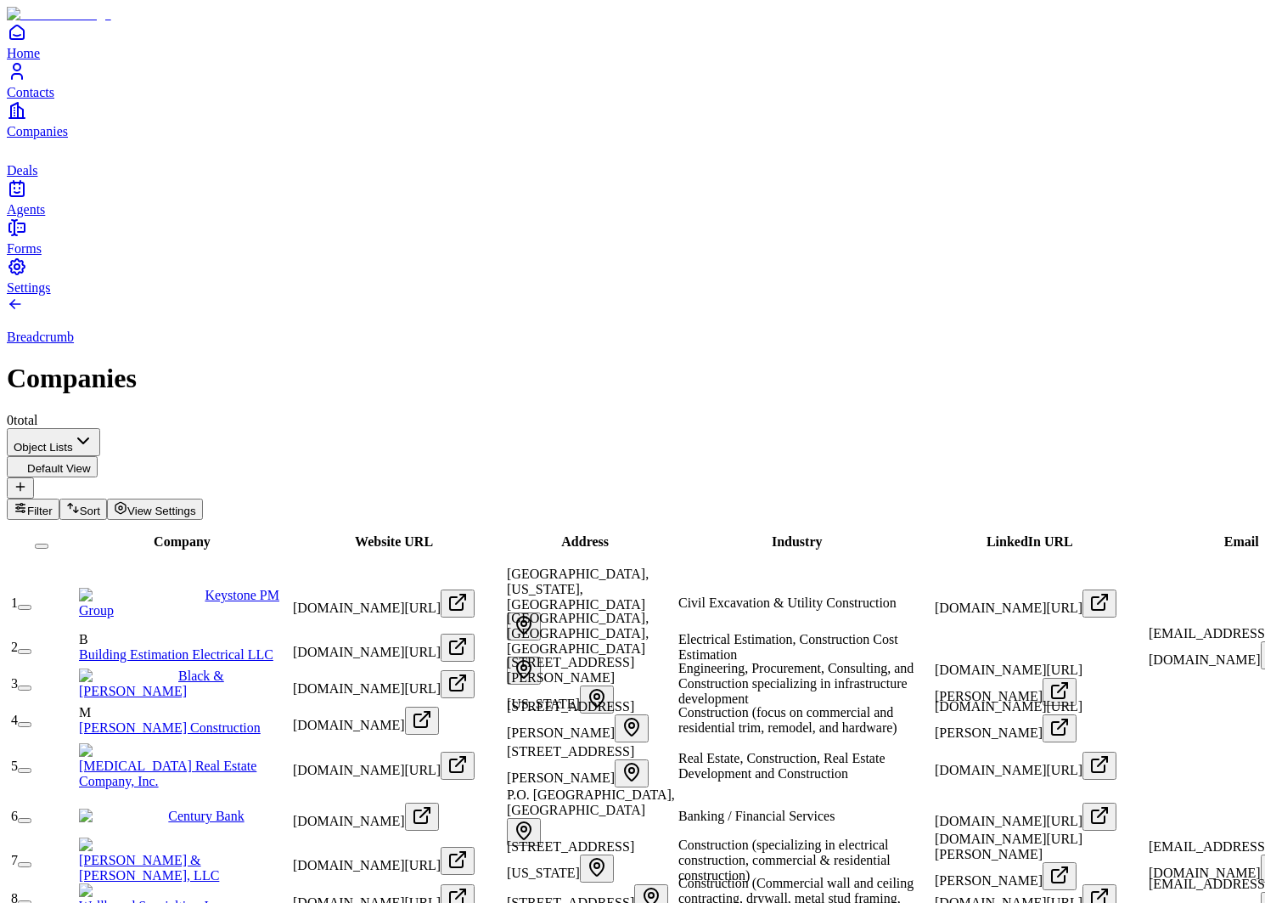
click at [215, 588] on link "Keystone PM Group" at bounding box center [179, 603] width 200 height 30
click at [20, 70] on icon "Contacts" at bounding box center [17, 67] width 7 height 7
